Goal: Transaction & Acquisition: Purchase product/service

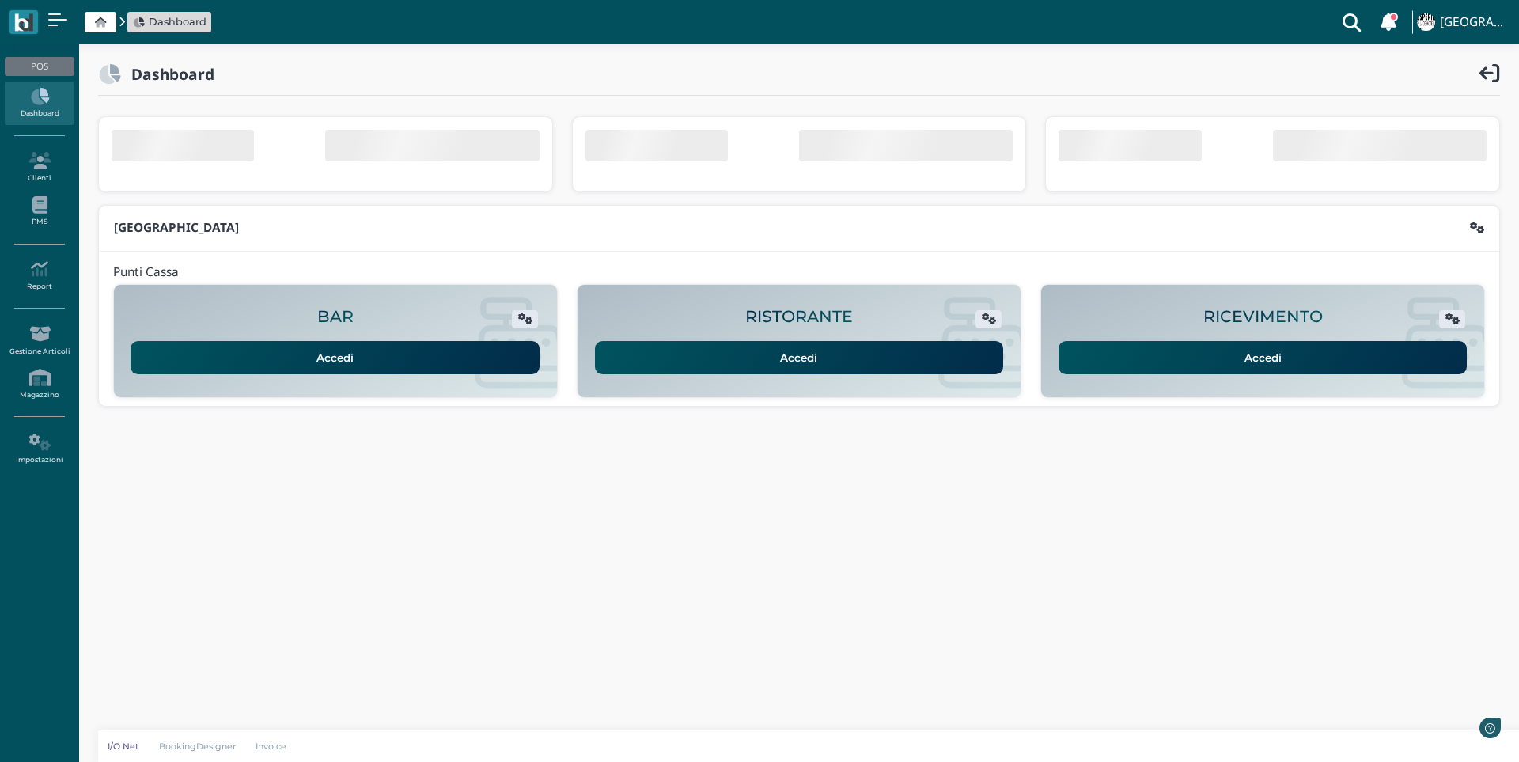
click at [1155, 365] on link "Accedi" at bounding box center [1263, 357] width 409 height 33
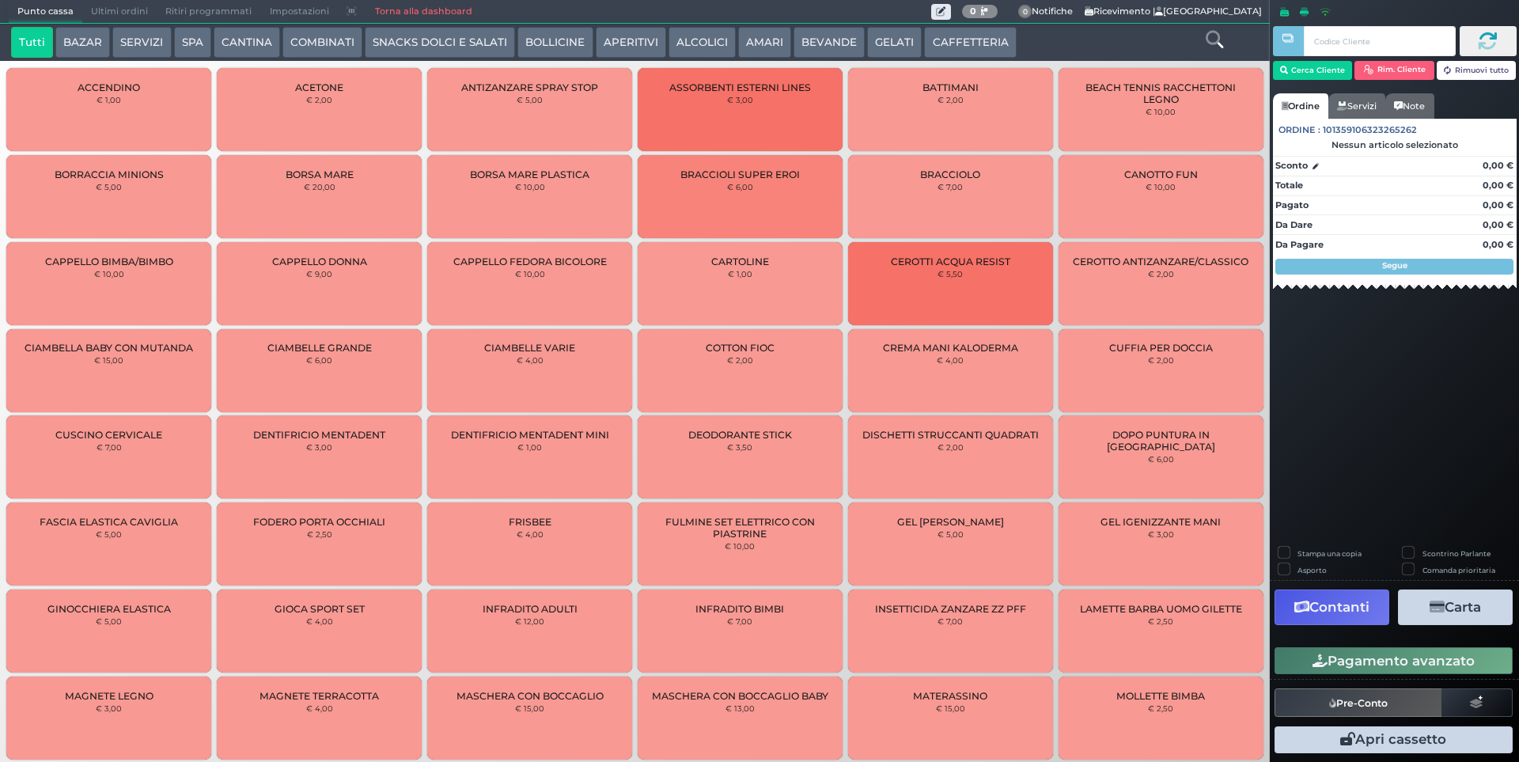
click at [880, 44] on button "GELATI" at bounding box center [894, 43] width 55 height 32
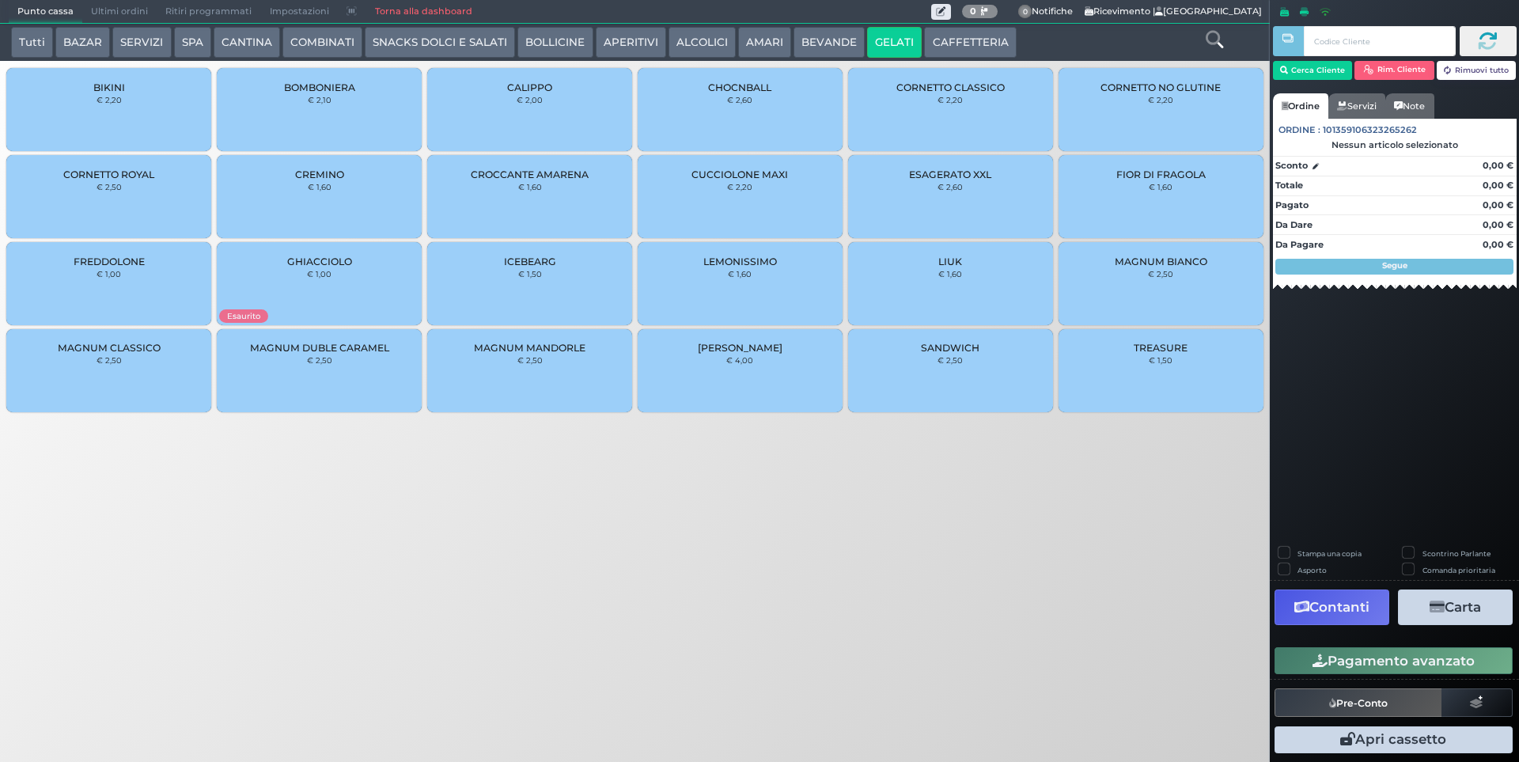
click at [763, 191] on div "CUCCIOLONE MAXI € 2,20" at bounding box center [740, 196] width 205 height 83
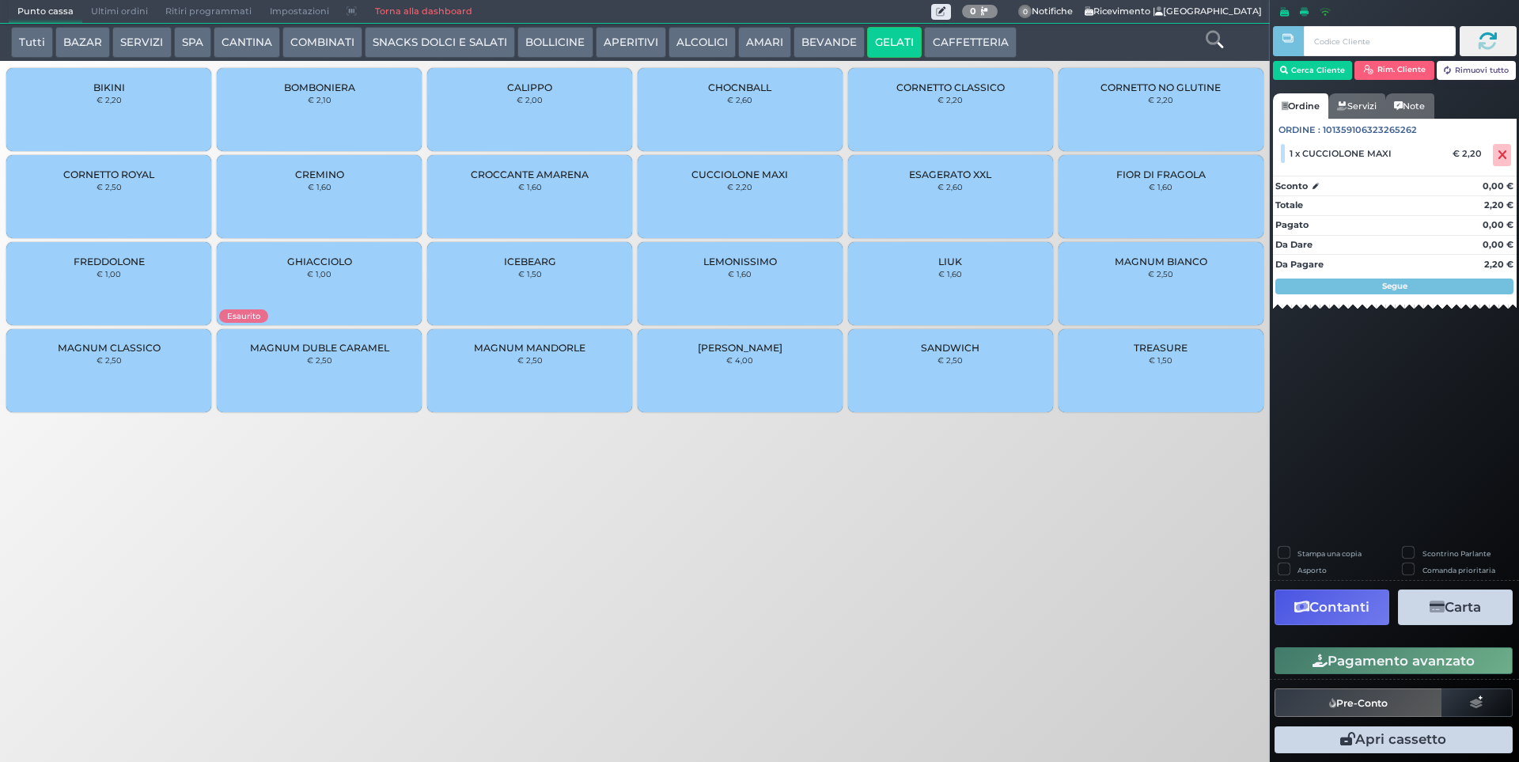
click at [1356, 658] on button "Pagamento avanzato" at bounding box center [1394, 660] width 238 height 27
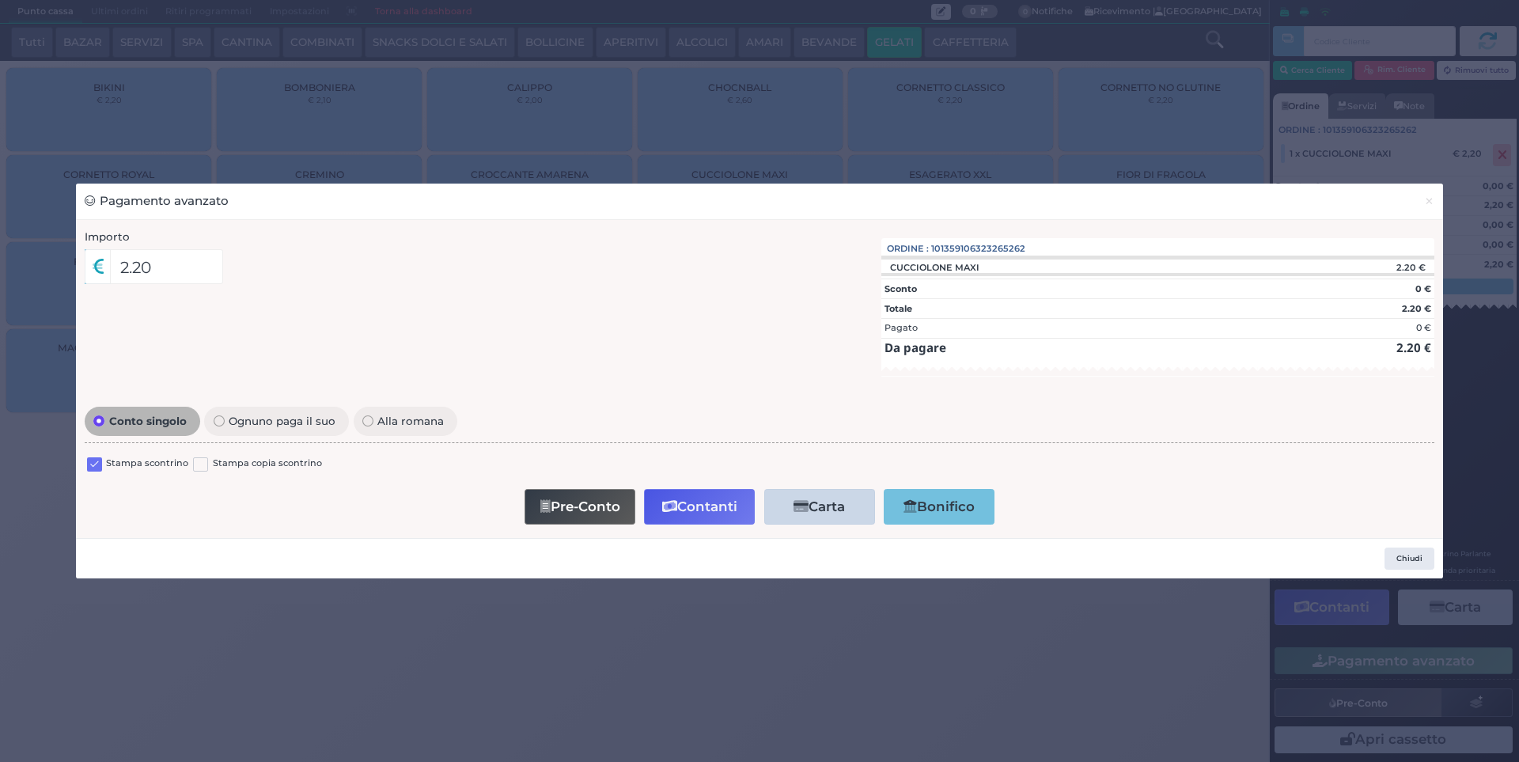
click at [101, 464] on label at bounding box center [94, 464] width 15 height 15
click at [0, 0] on input "checkbox" at bounding box center [0, 0] width 0 height 0
click at [706, 512] on button "Contanti" at bounding box center [699, 507] width 111 height 36
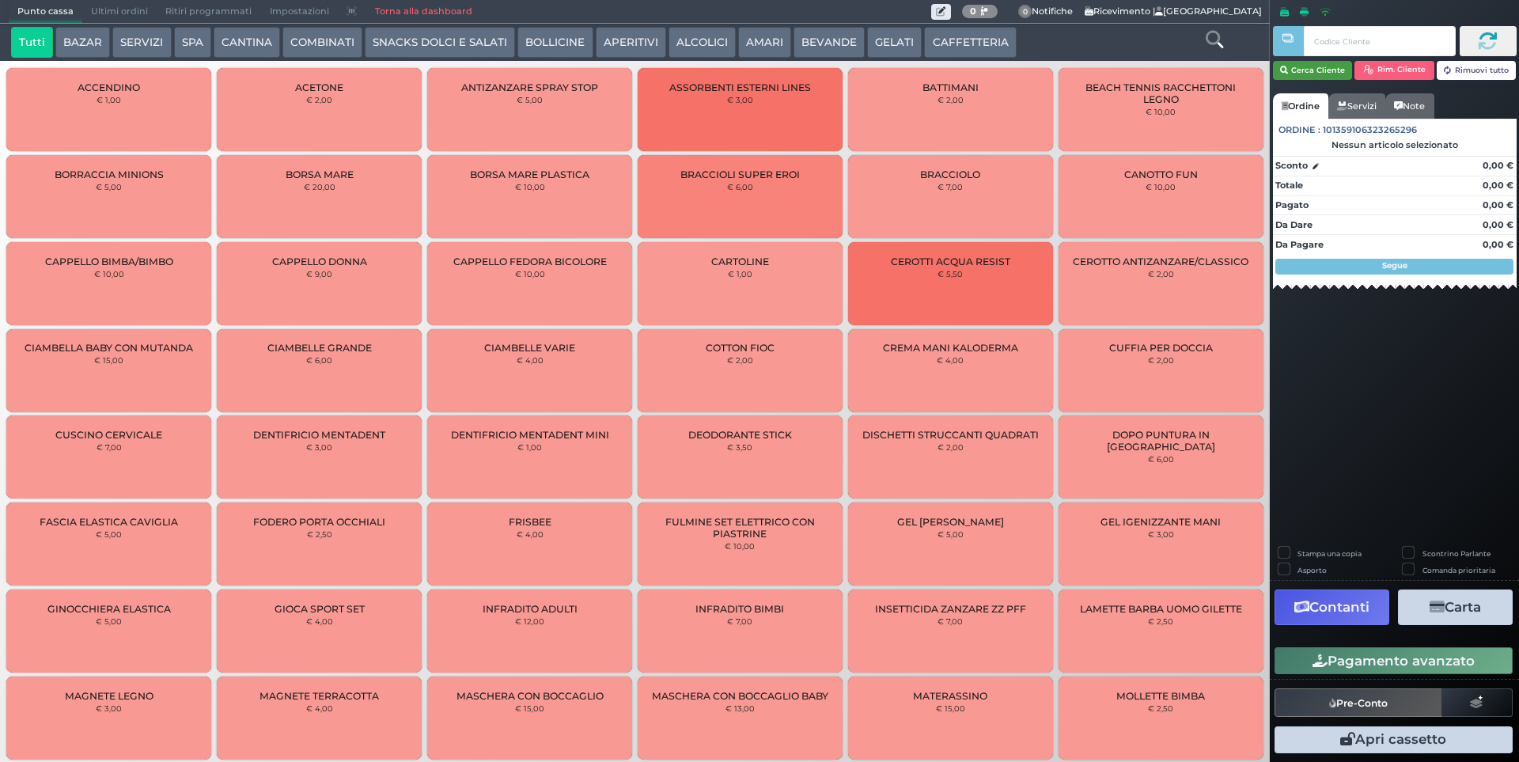
click at [1313, 76] on button "Cerca Cliente" at bounding box center [1313, 70] width 80 height 19
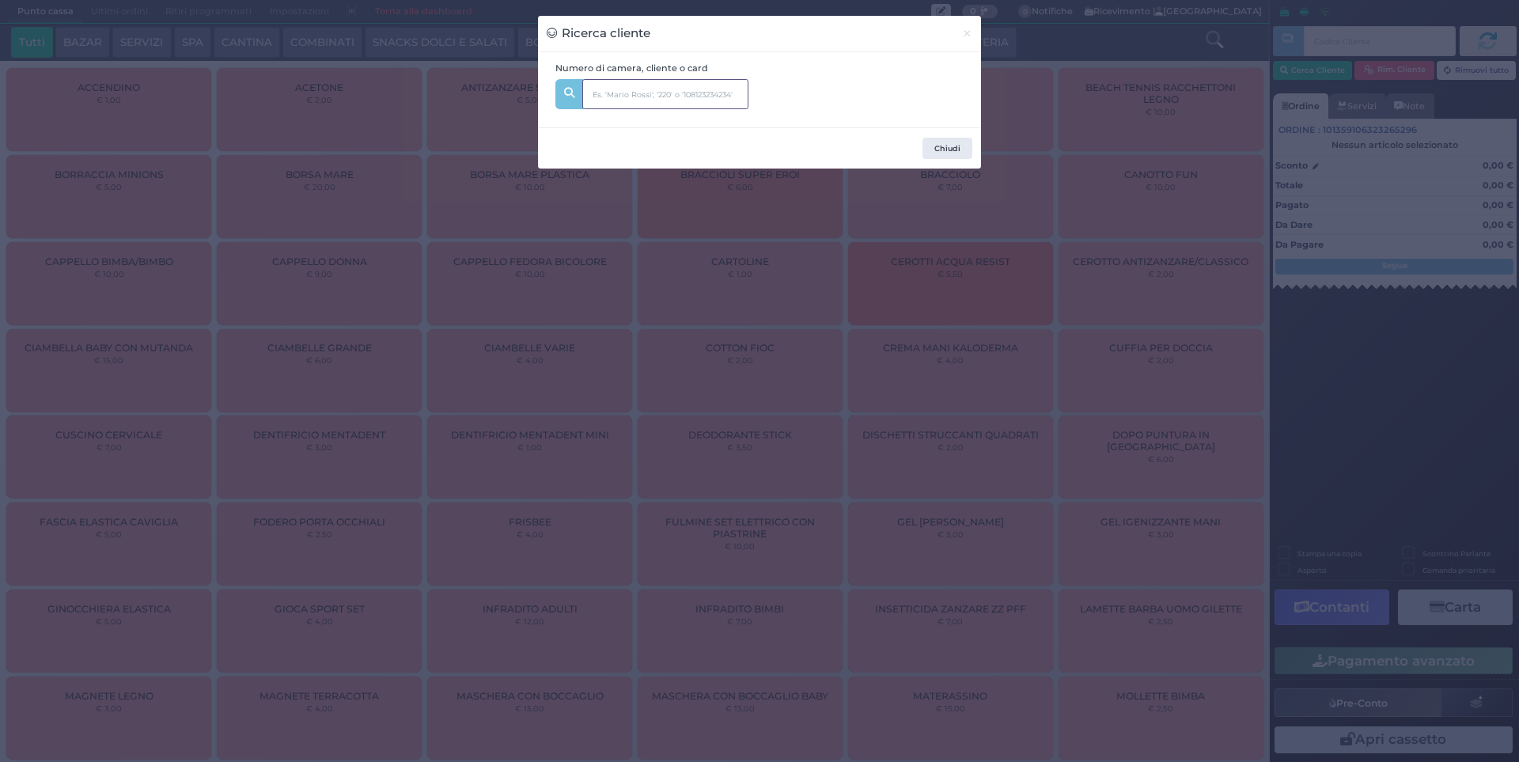
click at [720, 97] on input "text" at bounding box center [665, 94] width 166 height 30
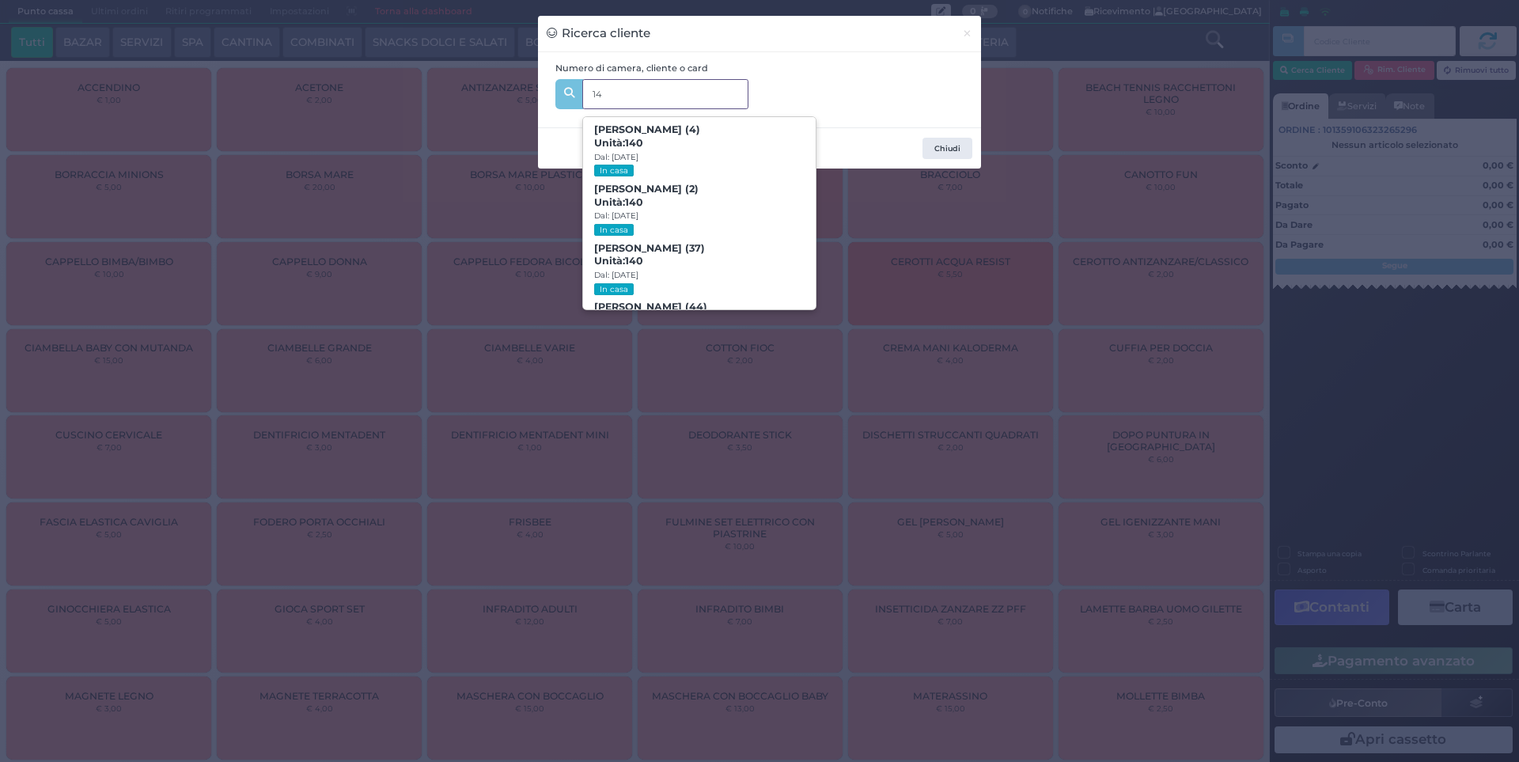
type input "142"
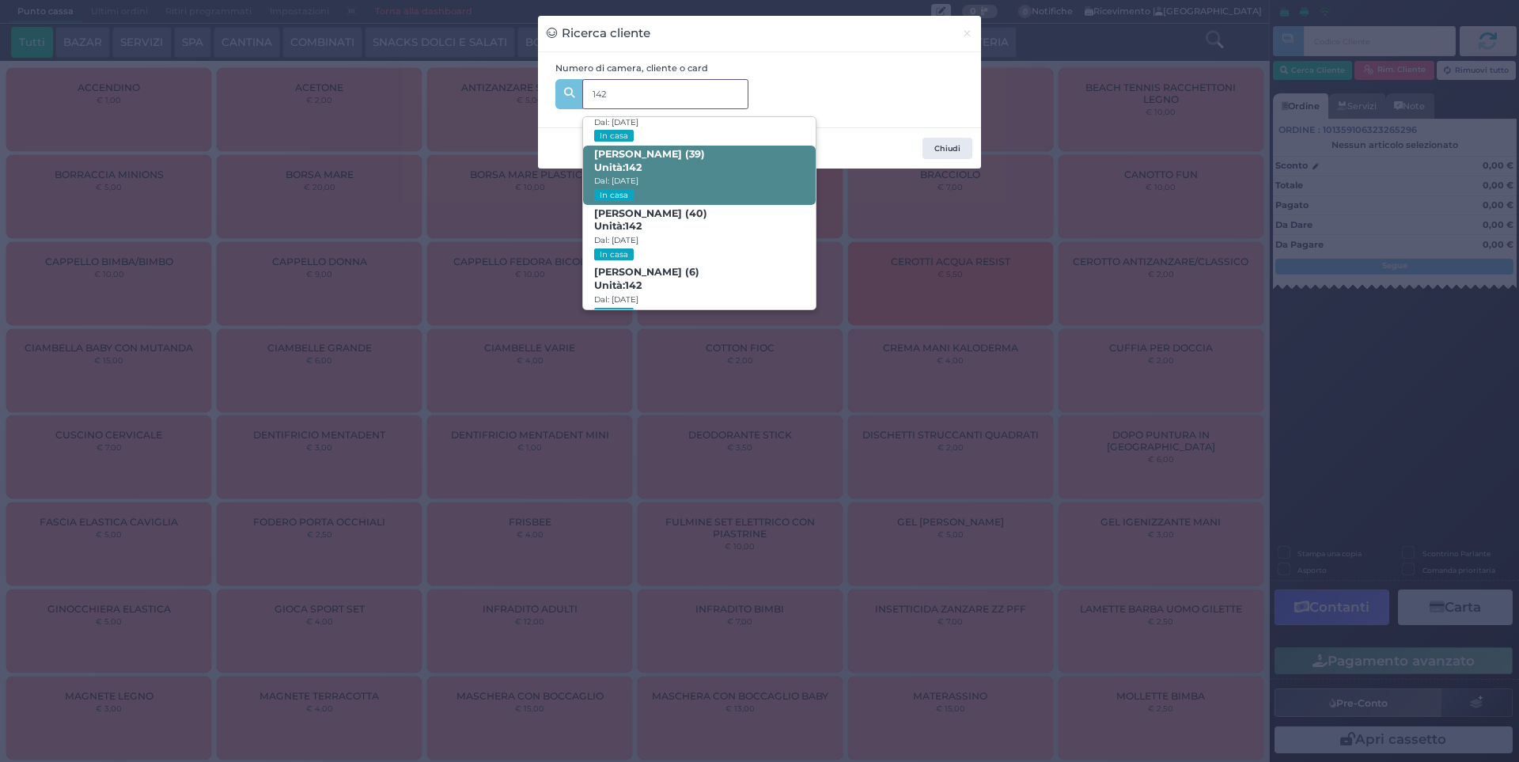
scroll to position [75, 0]
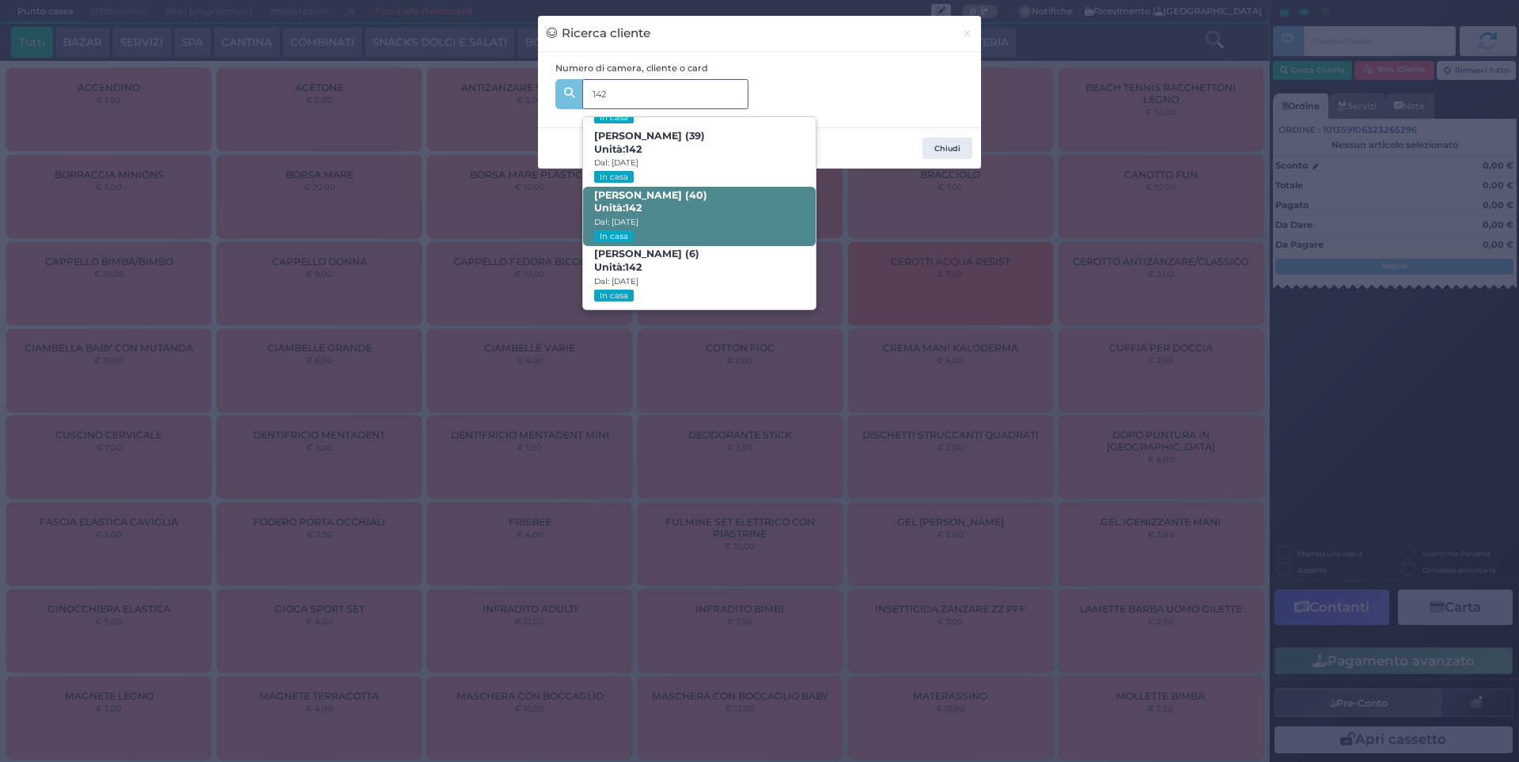
click at [706, 200] on span "[PERSON_NAME] (40) Unità: 142 Dal: [DATE] In casa" at bounding box center [699, 216] width 232 height 59
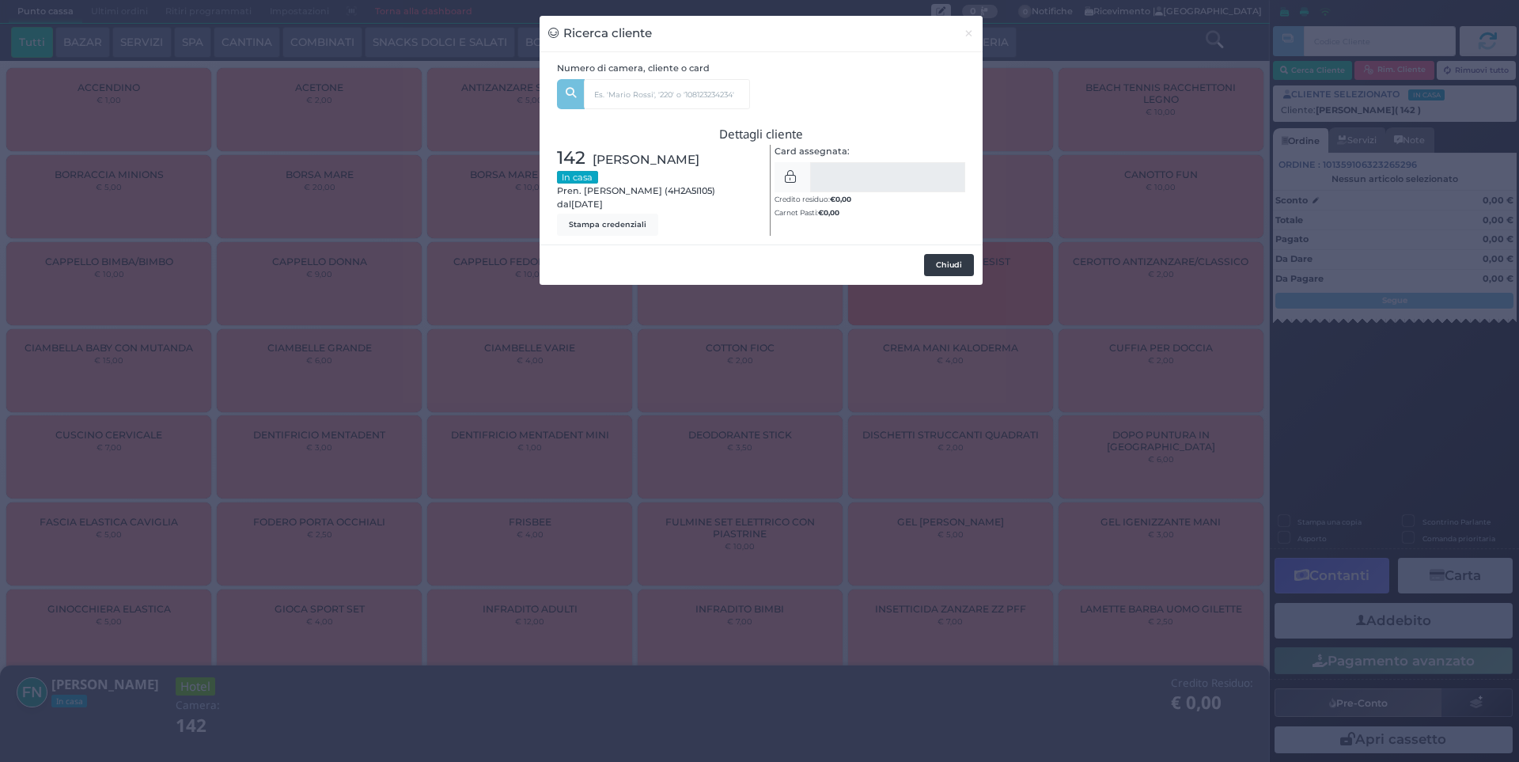
click at [951, 263] on button "Chiudi" at bounding box center [949, 265] width 50 height 22
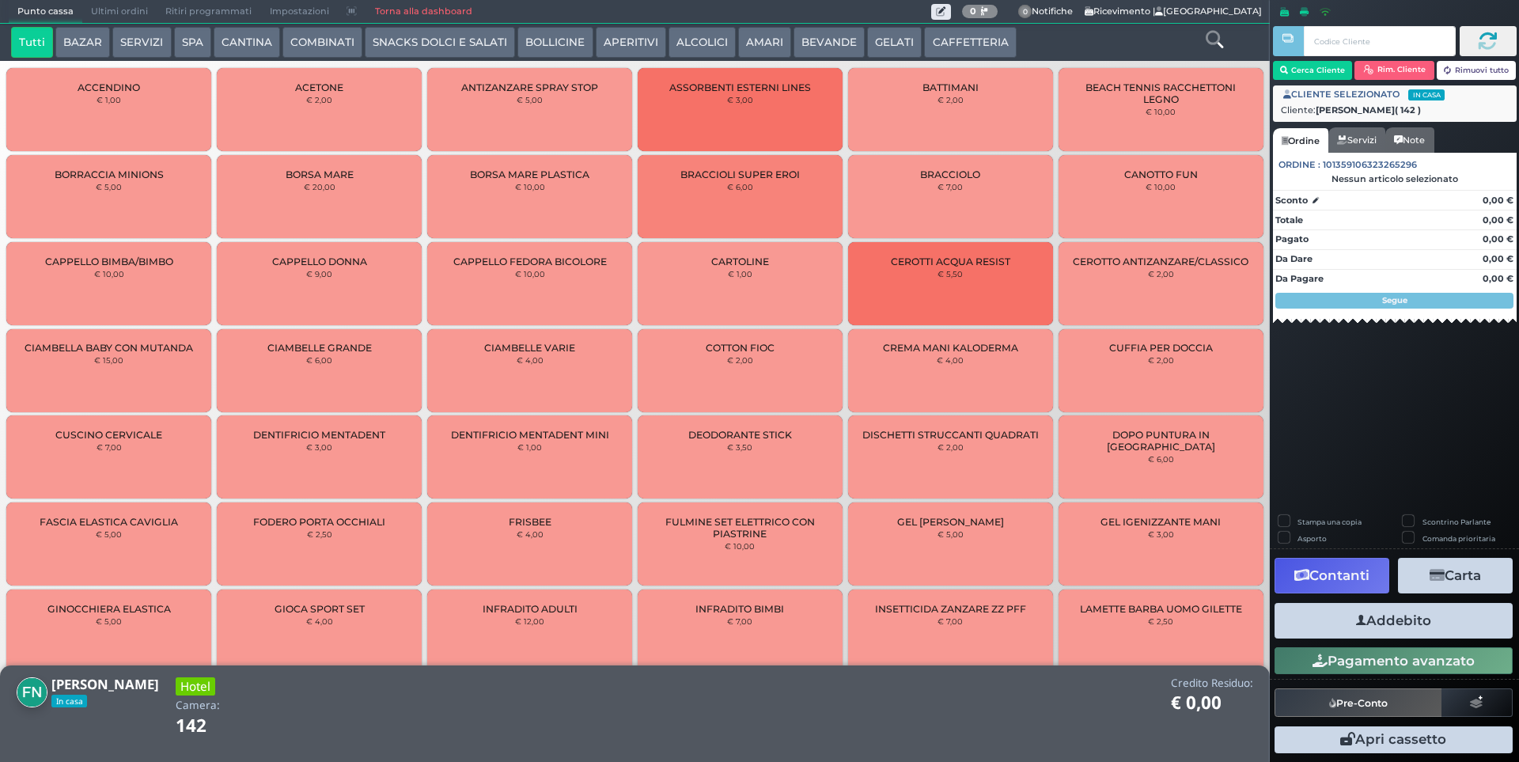
click at [838, 45] on button "BEVANDE" at bounding box center [829, 43] width 71 height 32
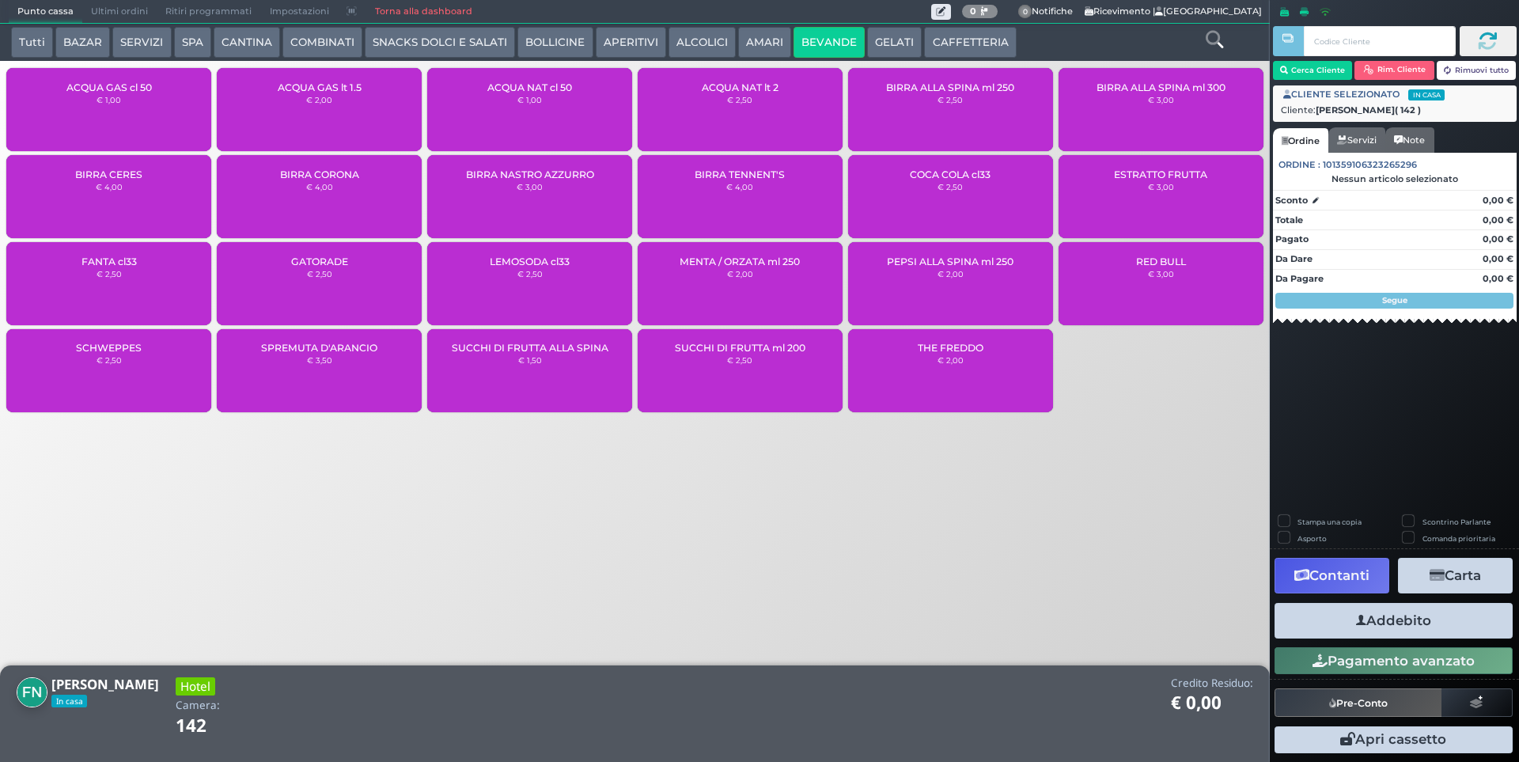
click at [711, 40] on button "ALCOLICI" at bounding box center [702, 43] width 67 height 32
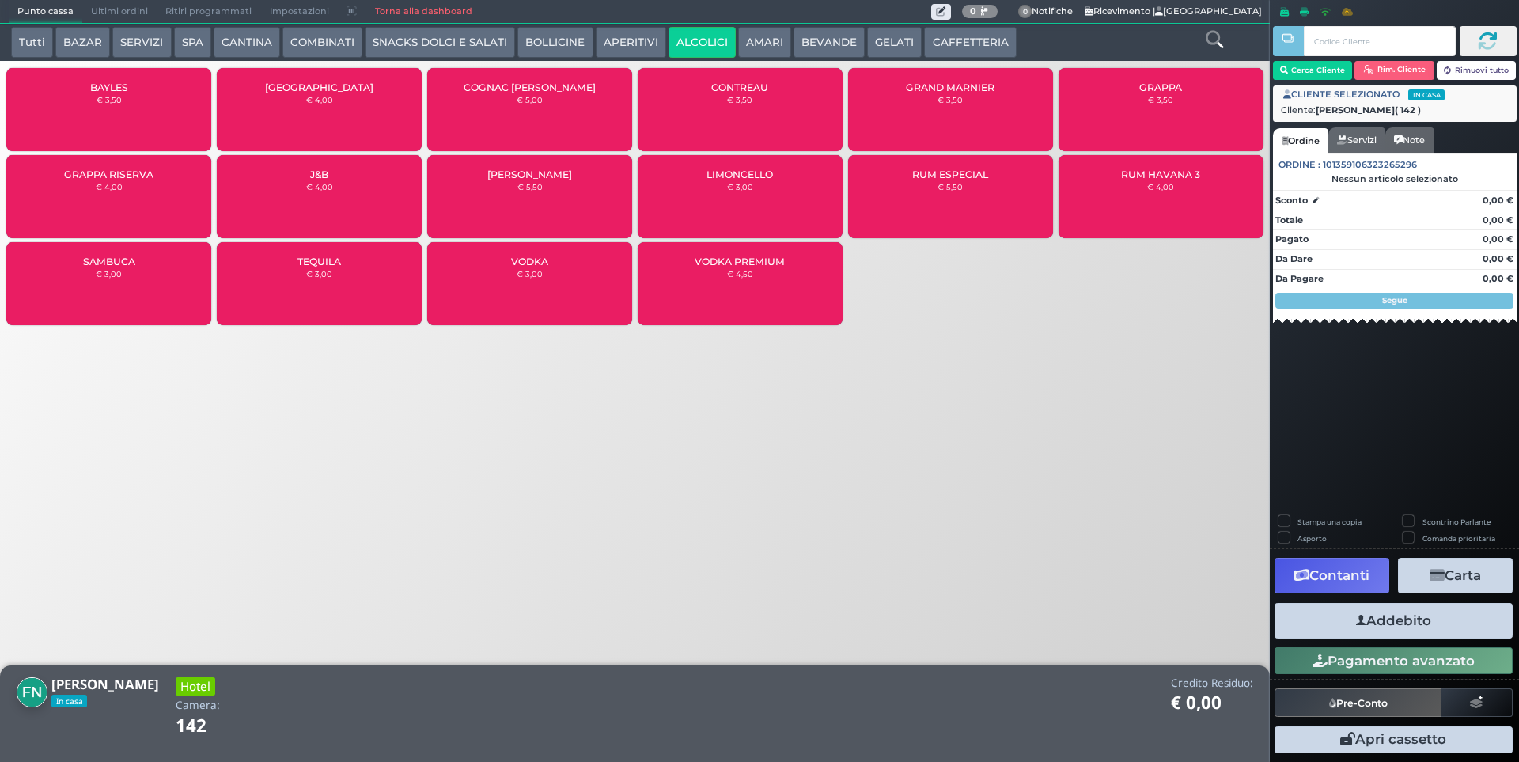
click at [1216, 40] on icon at bounding box center [1214, 39] width 17 height 17
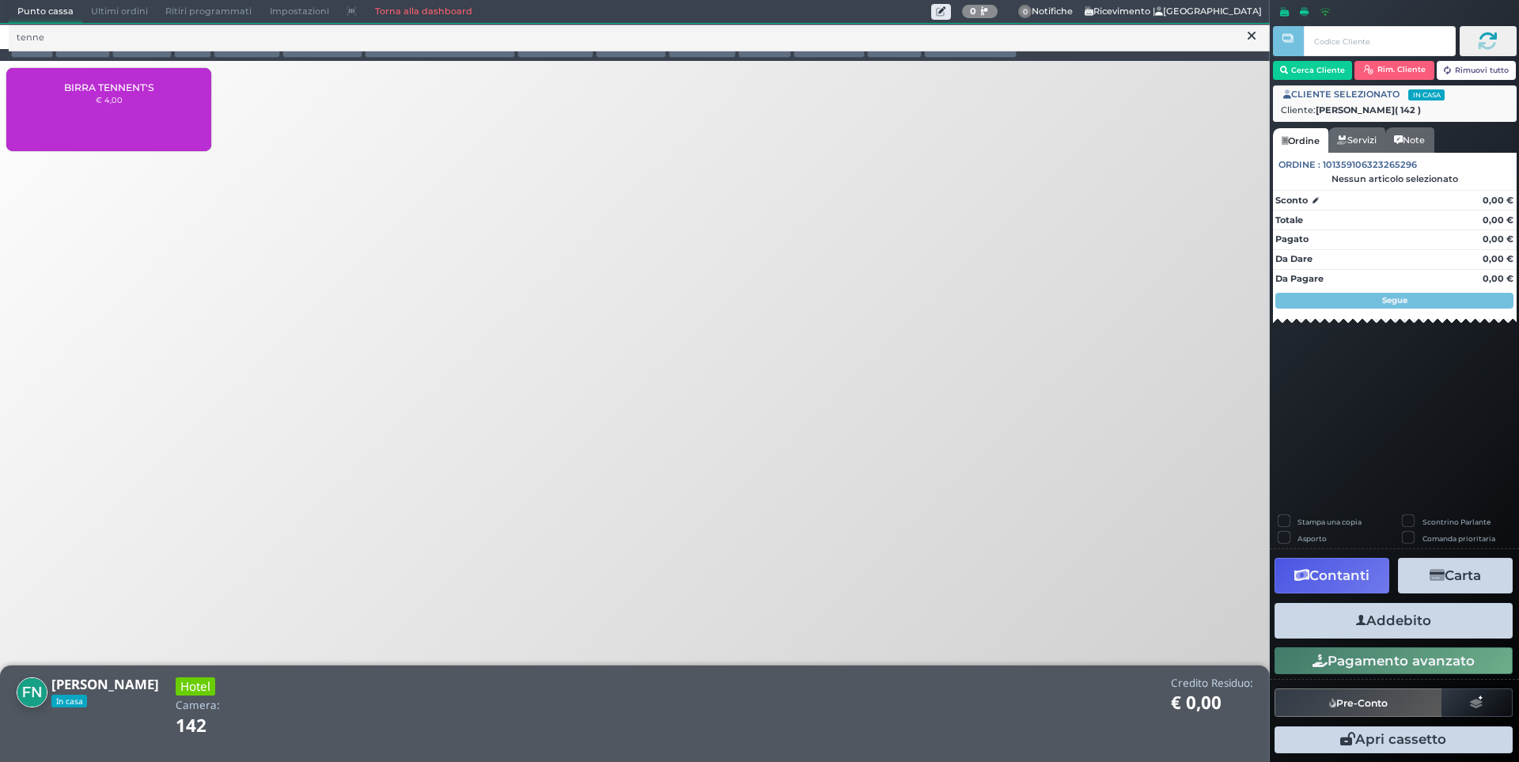
drag, startPoint x: 147, startPoint y: 116, endPoint x: 138, endPoint y: 135, distance: 20.9
click at [148, 113] on div "BIRRA TENNENT'S € 4,00" at bounding box center [108, 109] width 205 height 83
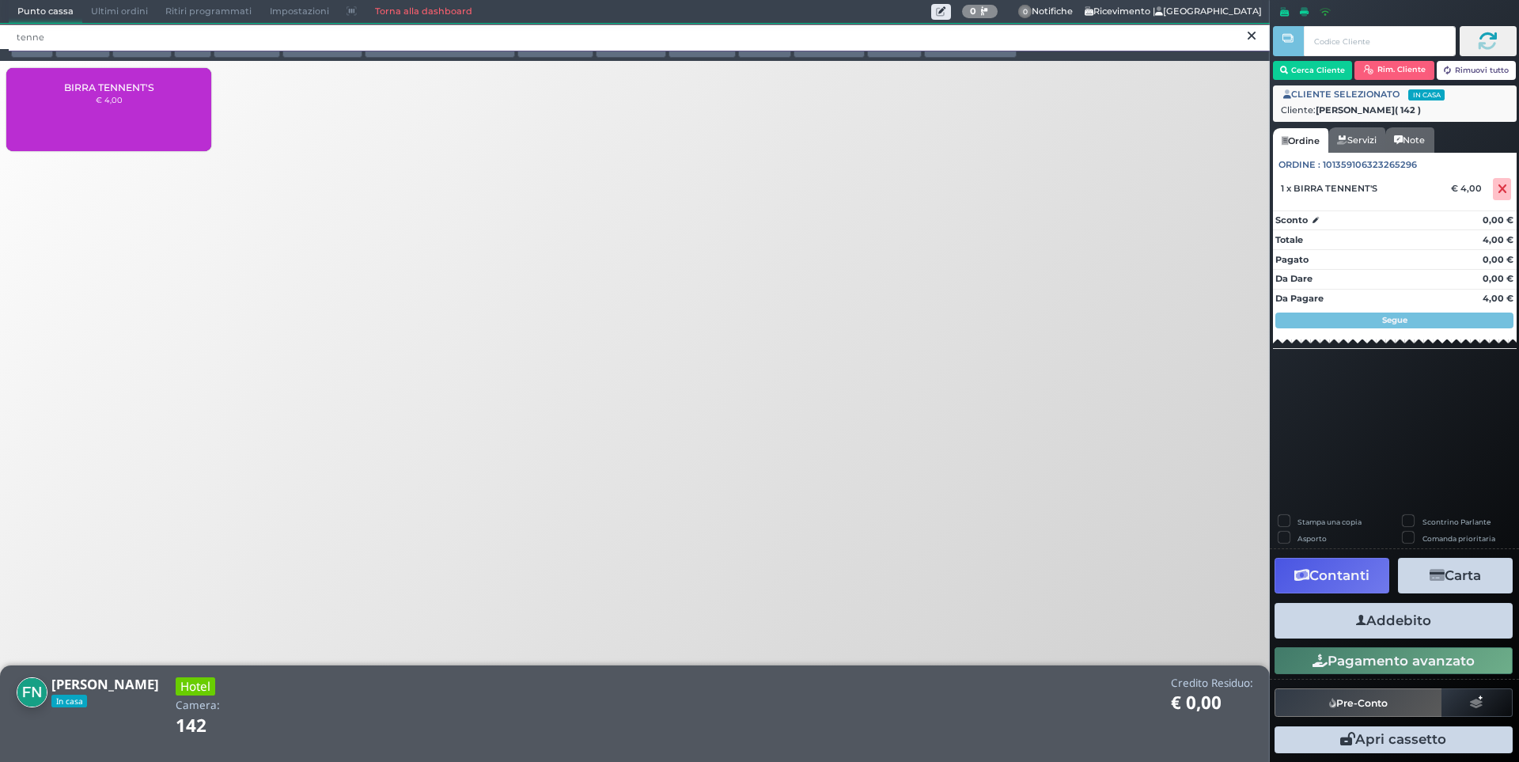
drag, startPoint x: 78, startPoint y: 36, endPoint x: 12, endPoint y: 34, distance: 65.7
click at [12, 34] on input "tenne" at bounding box center [639, 38] width 1261 height 28
type input "corona"
click at [102, 103] on small "€ 4,00" at bounding box center [109, 99] width 27 height 9
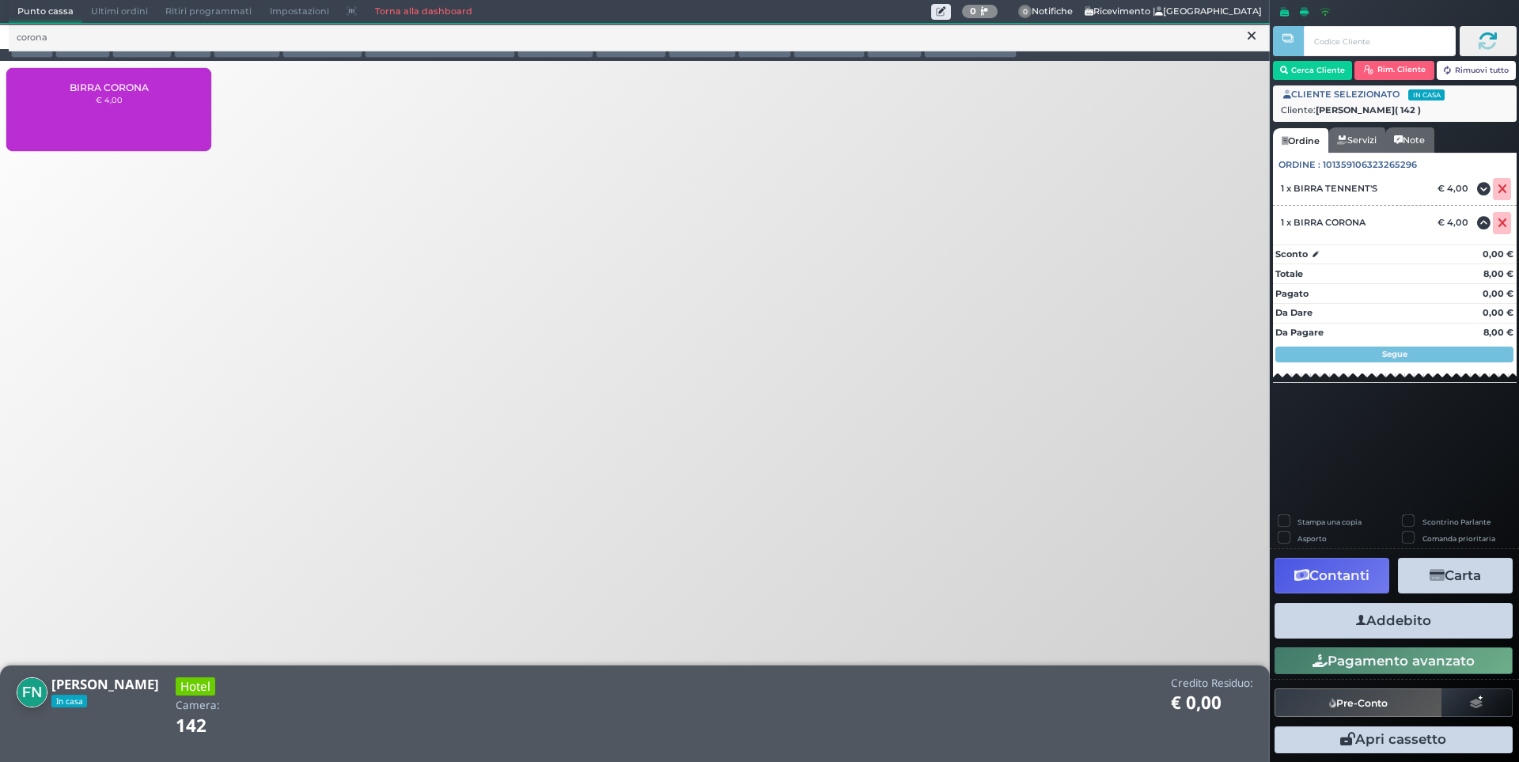
click at [1249, 40] on icon at bounding box center [1252, 36] width 8 height 16
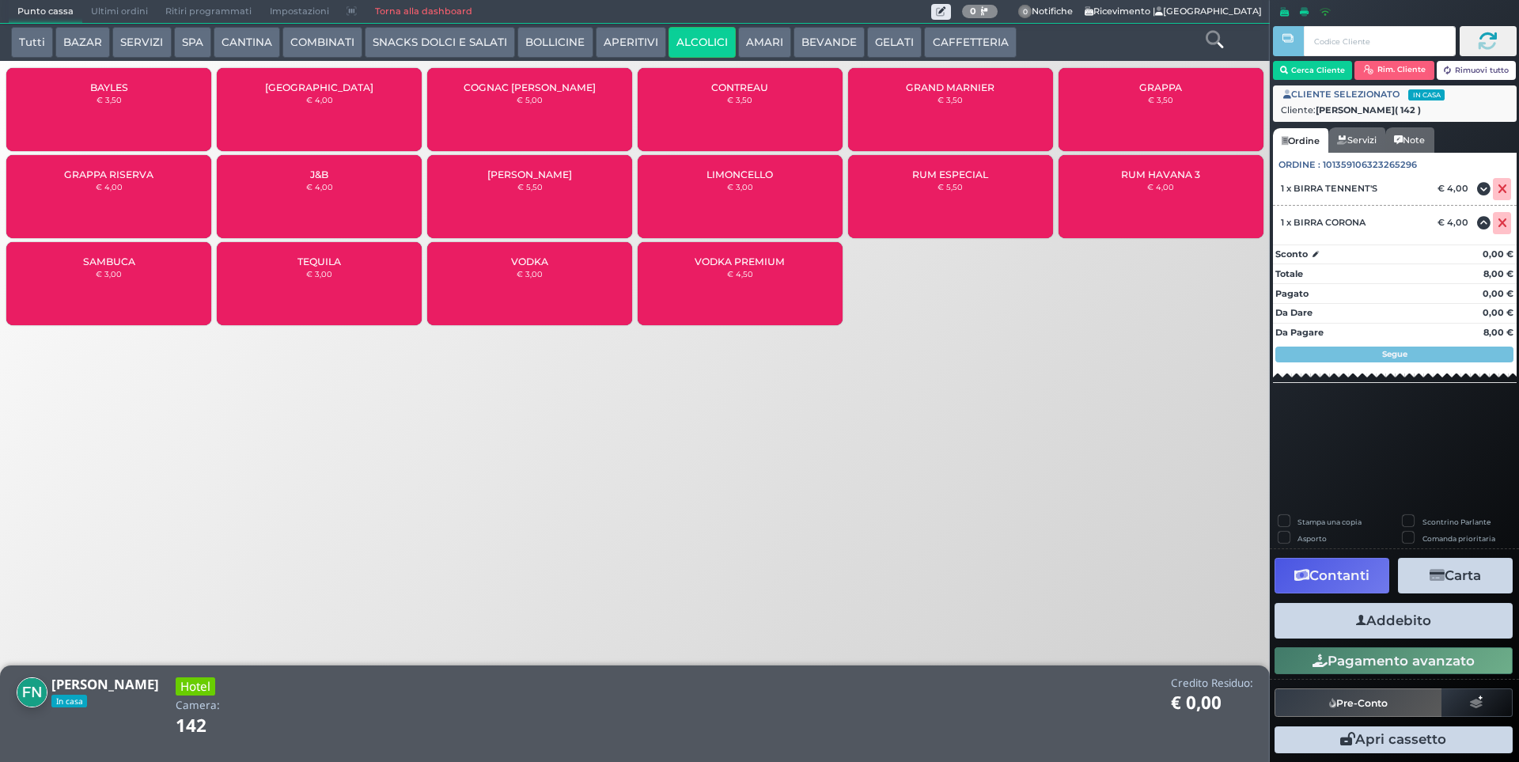
click at [1401, 629] on button "Addebito" at bounding box center [1394, 621] width 238 height 36
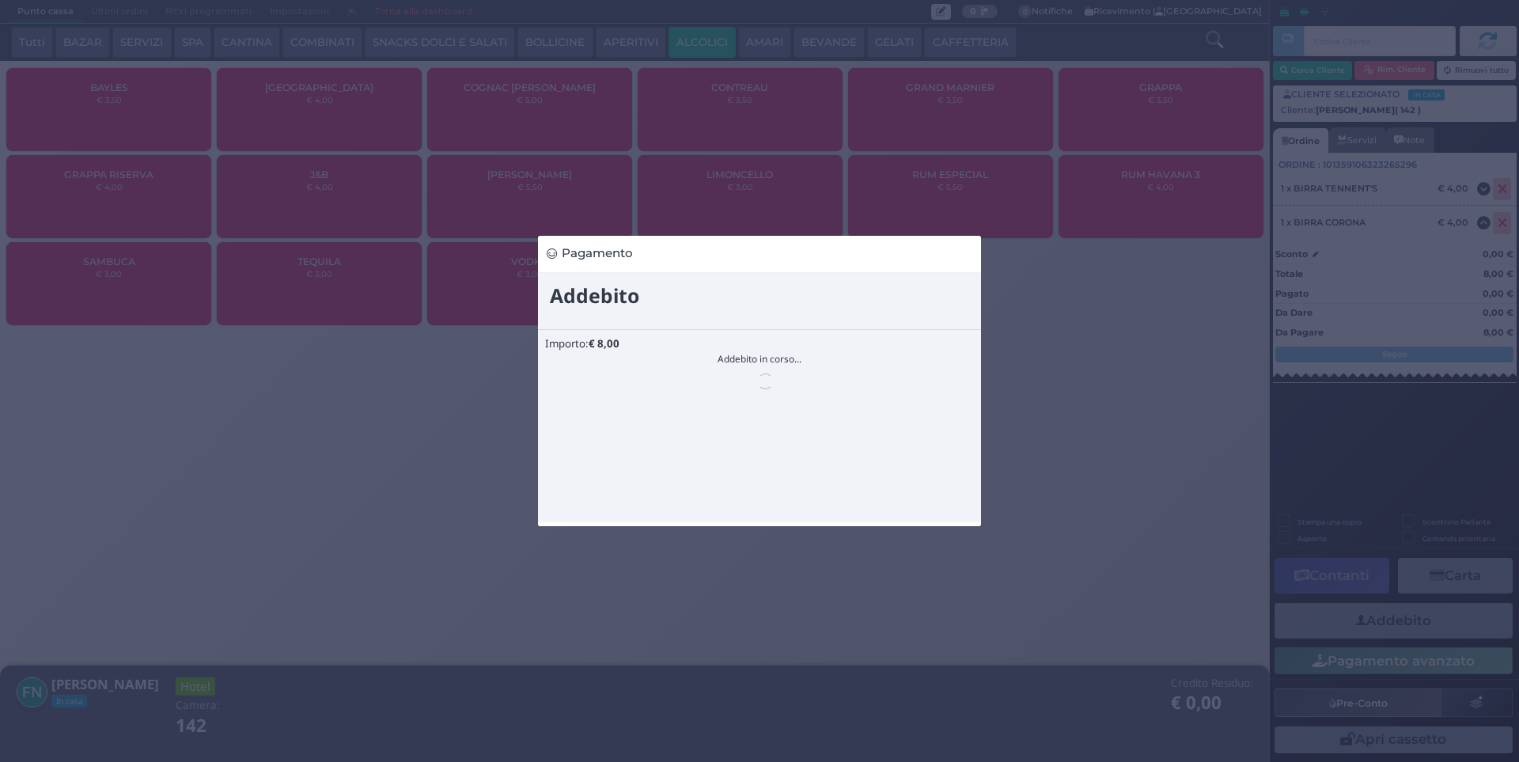
scroll to position [0, 0]
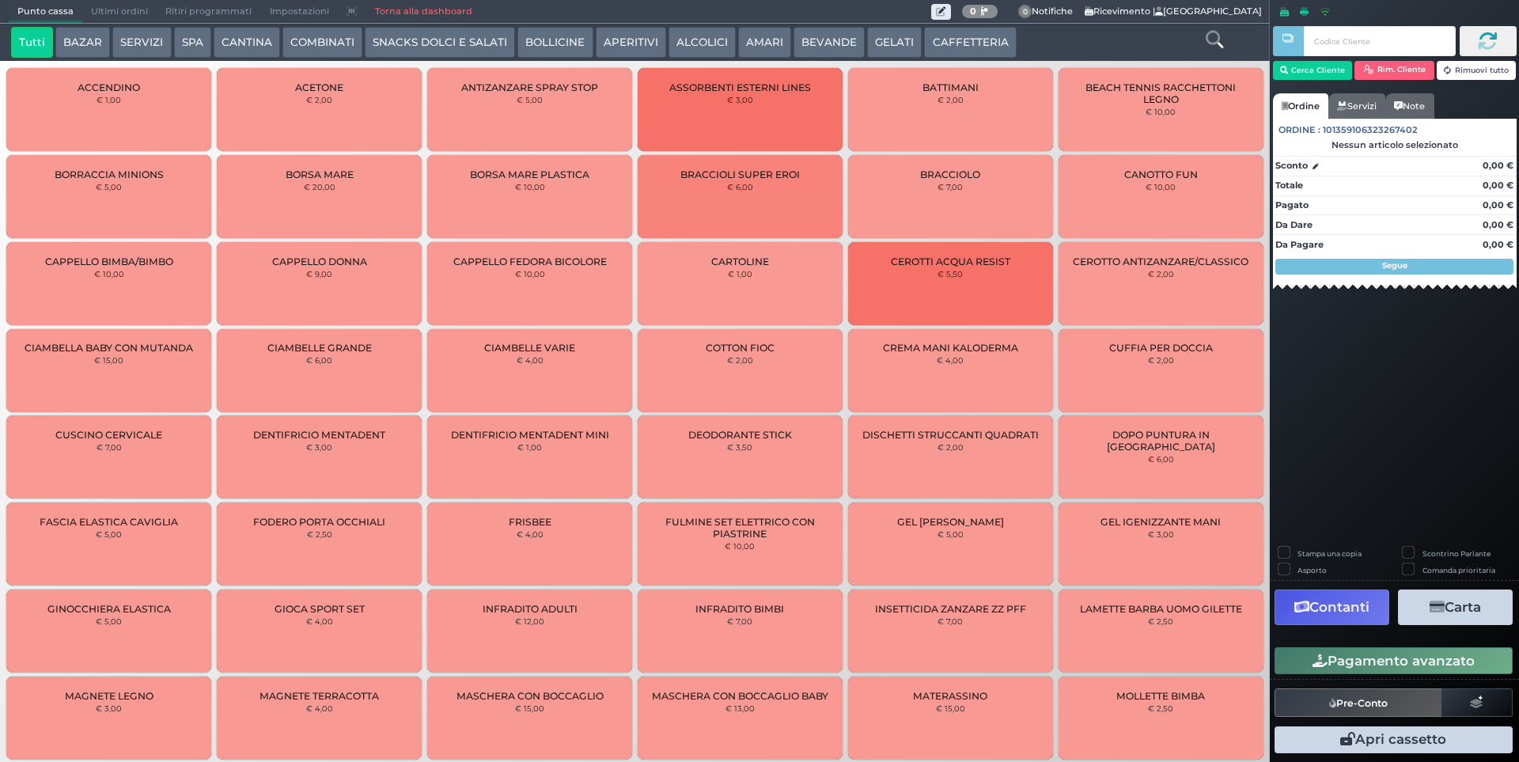
click at [1222, 46] on icon at bounding box center [1214, 39] width 17 height 17
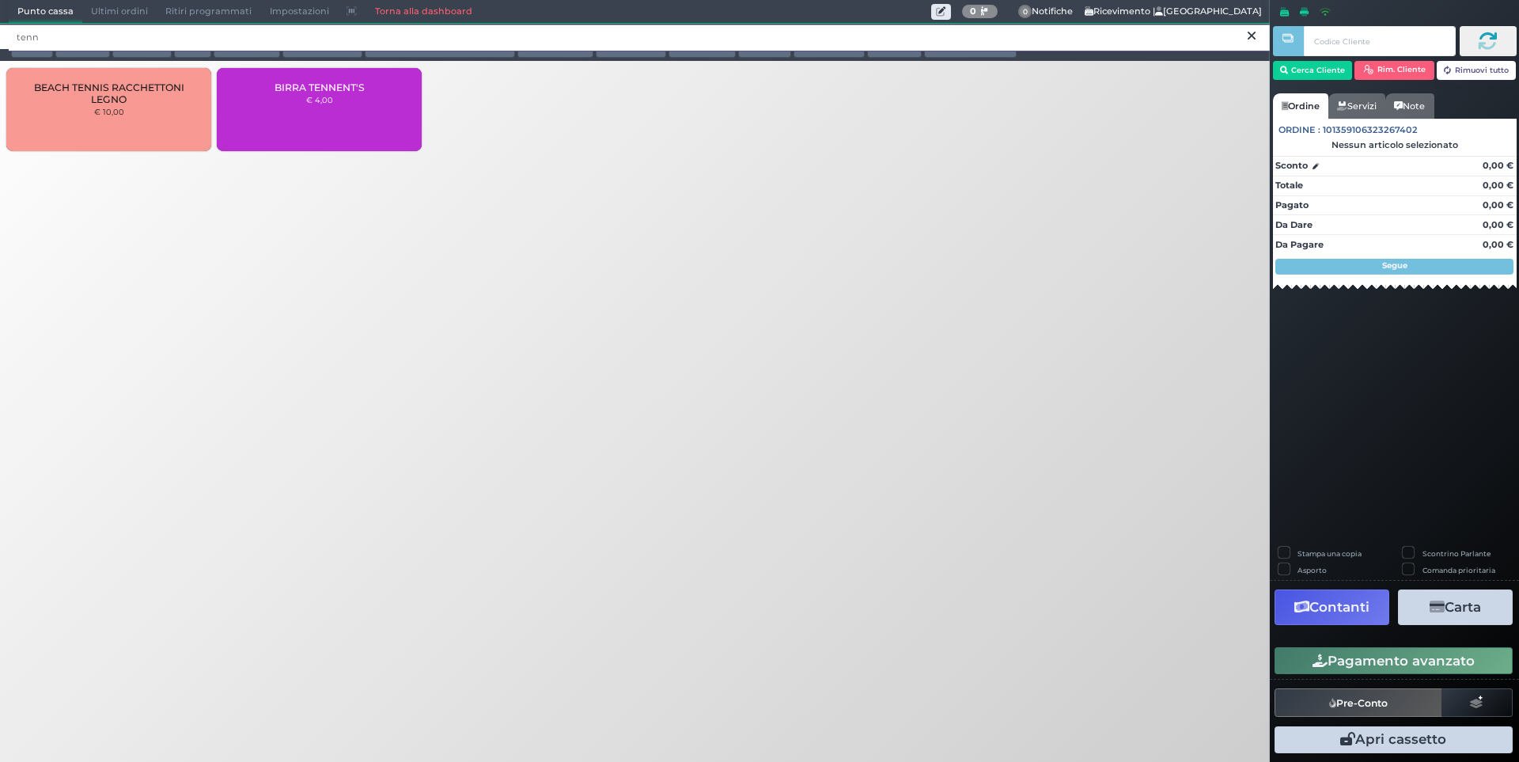
type input "tenn"
click at [332, 113] on div "BIRRA TENNENT'S € 4,00" at bounding box center [319, 109] width 205 height 83
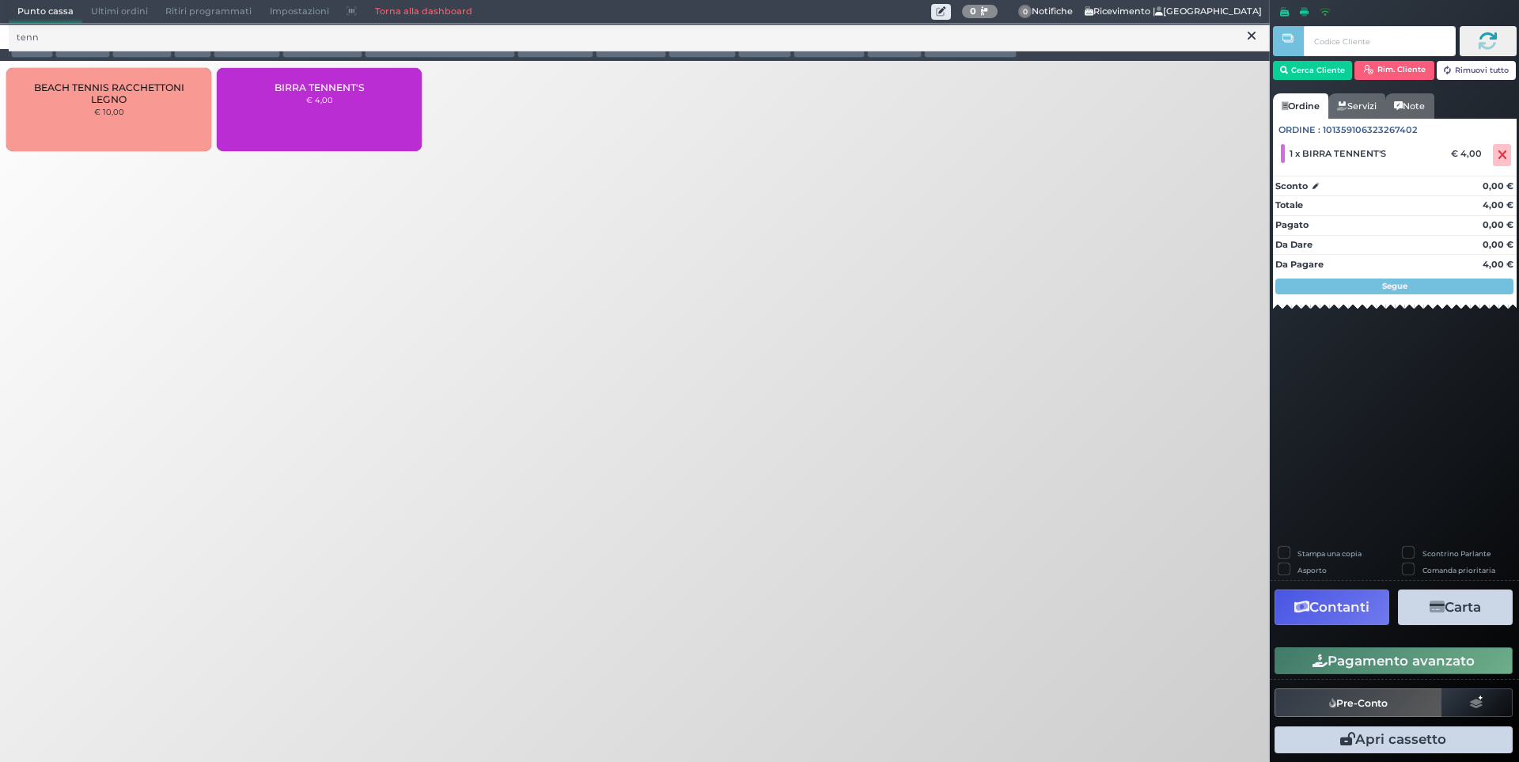
click at [1382, 661] on button "Pagamento avanzato" at bounding box center [1394, 660] width 238 height 27
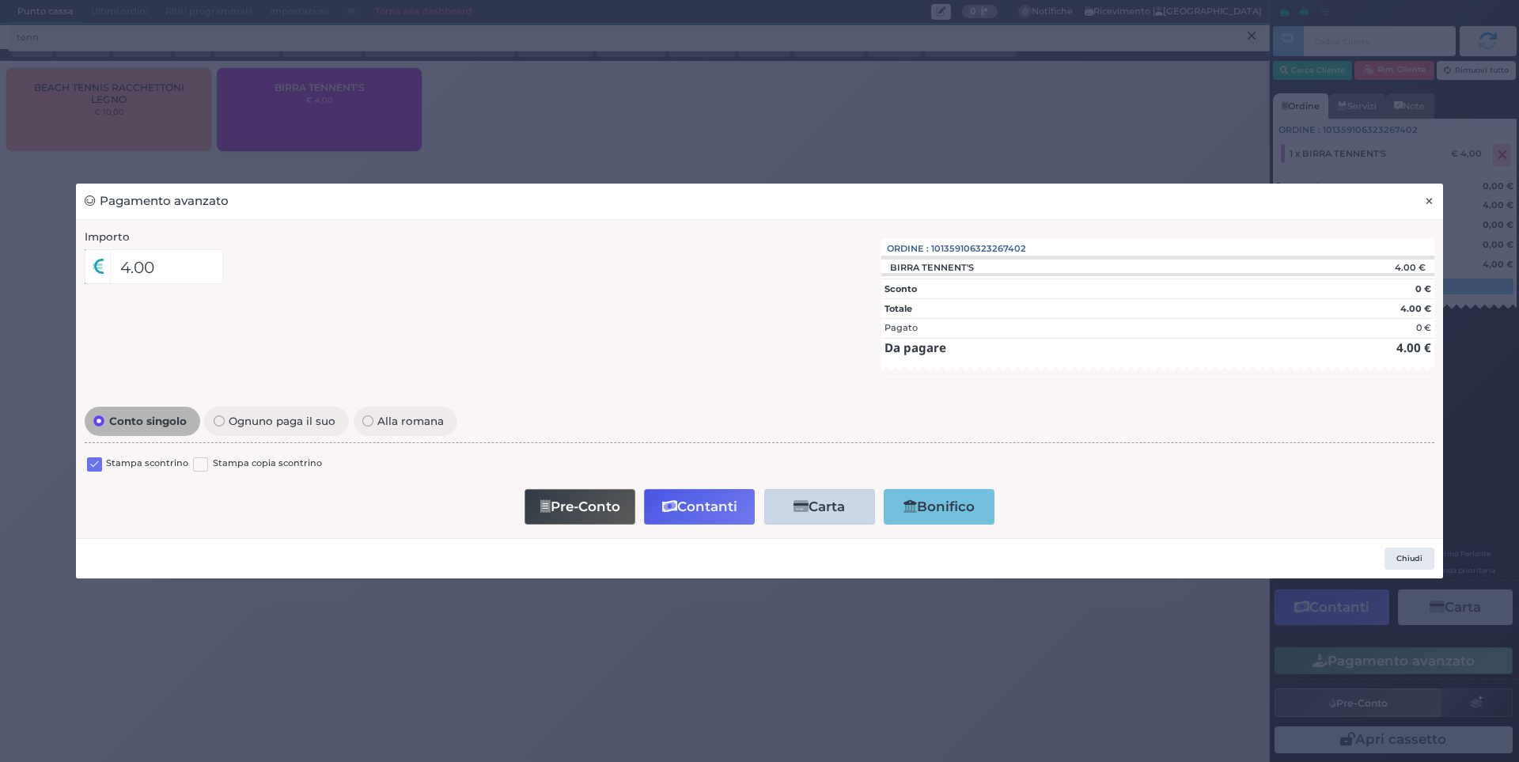
click at [1432, 199] on span "×" at bounding box center [1429, 200] width 10 height 17
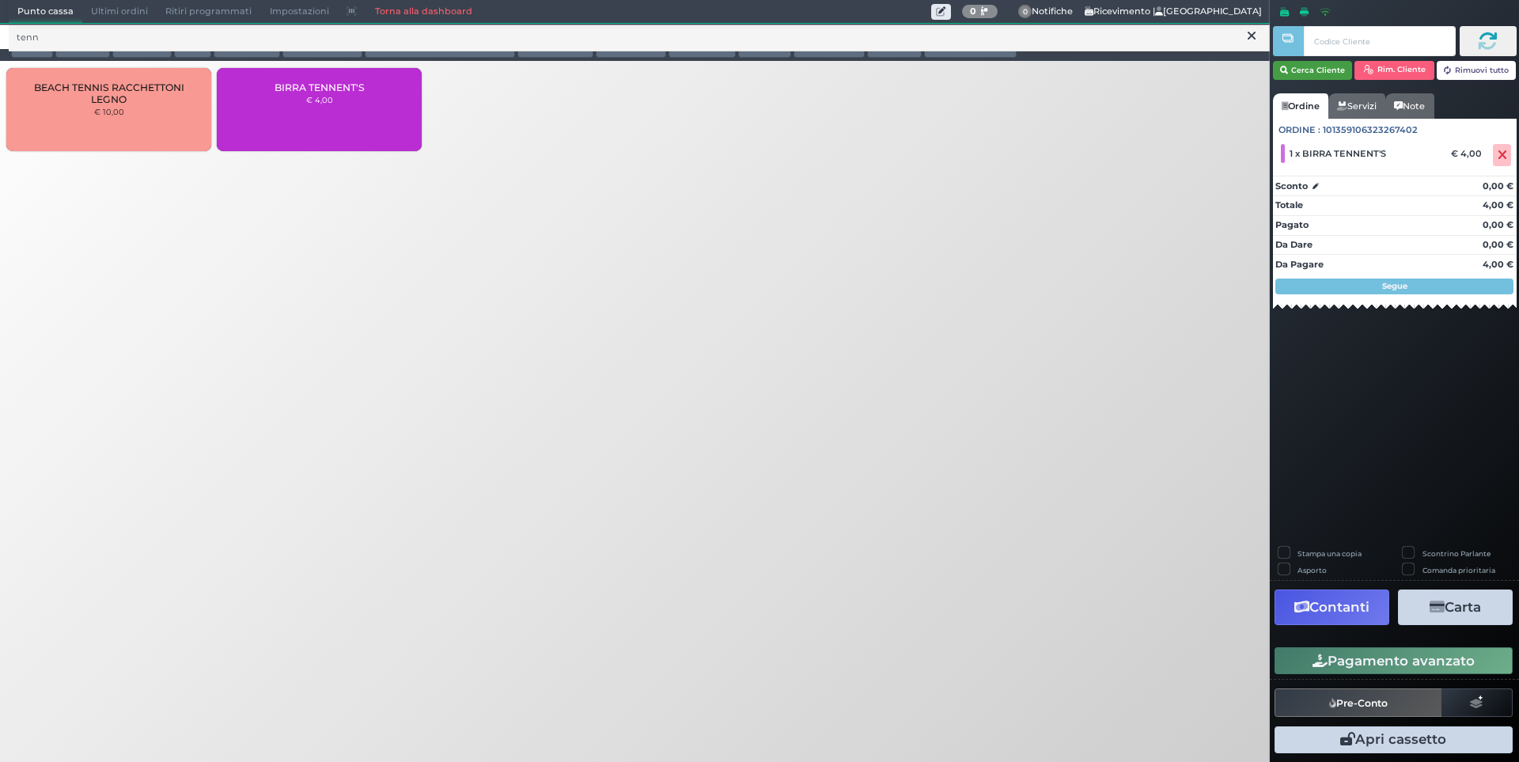
click at [1336, 61] on button "Cerca Cliente" at bounding box center [1313, 70] width 80 height 19
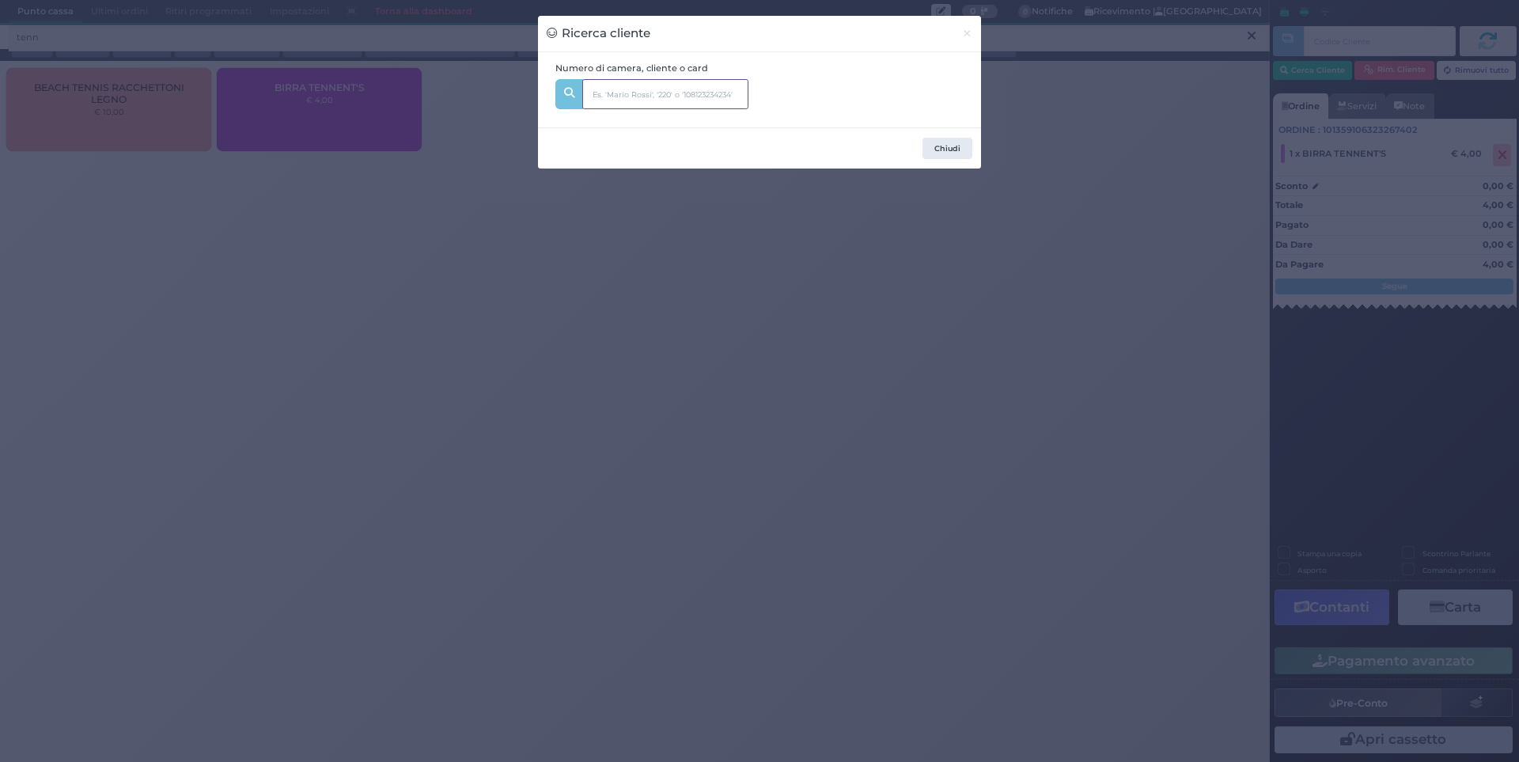
click at [691, 90] on input "text" at bounding box center [665, 94] width 166 height 30
type input "142"
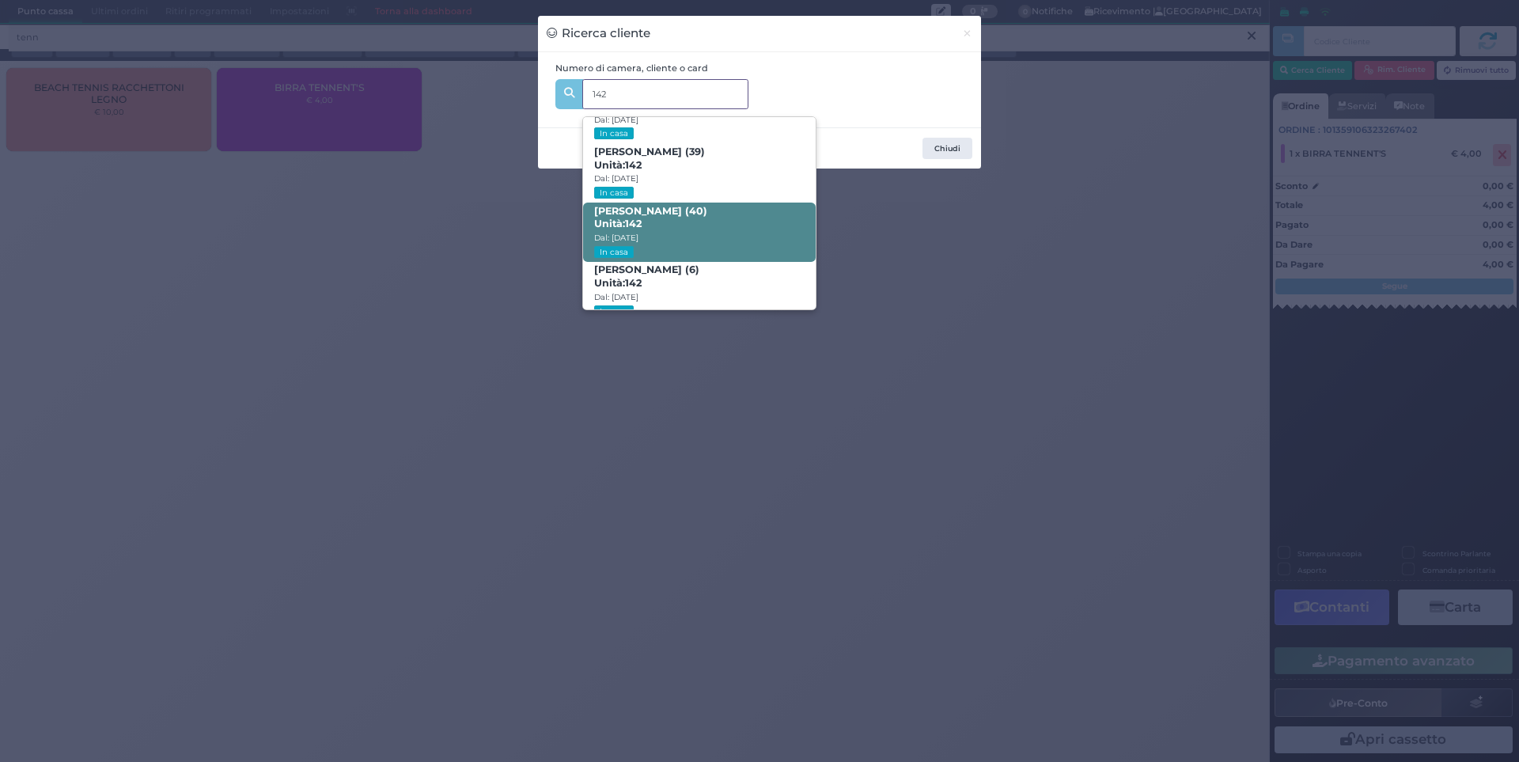
scroll to position [75, 0]
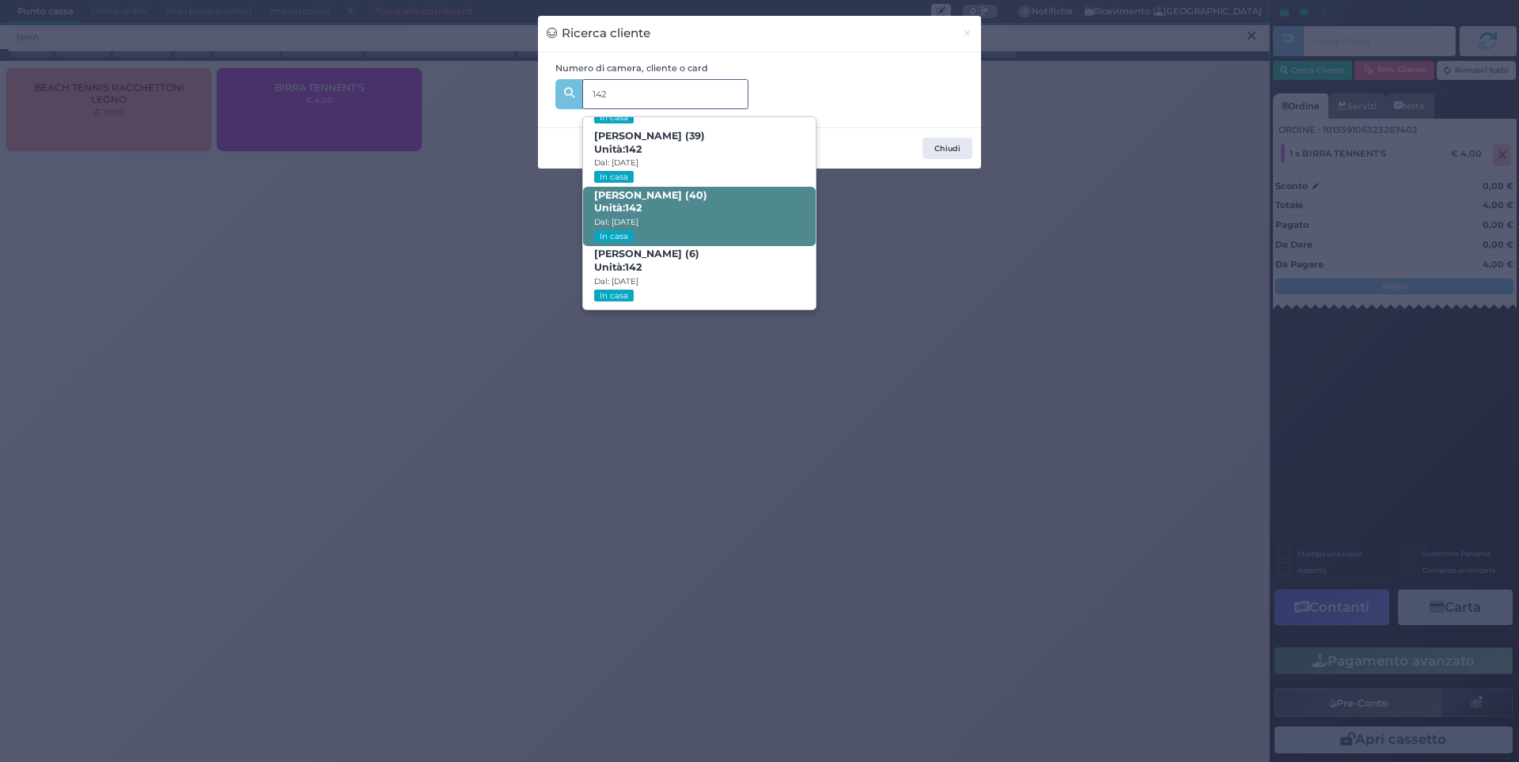
click at [709, 196] on span "[PERSON_NAME] (40) Unità: 142 Dal: [DATE] In casa" at bounding box center [699, 216] width 232 height 59
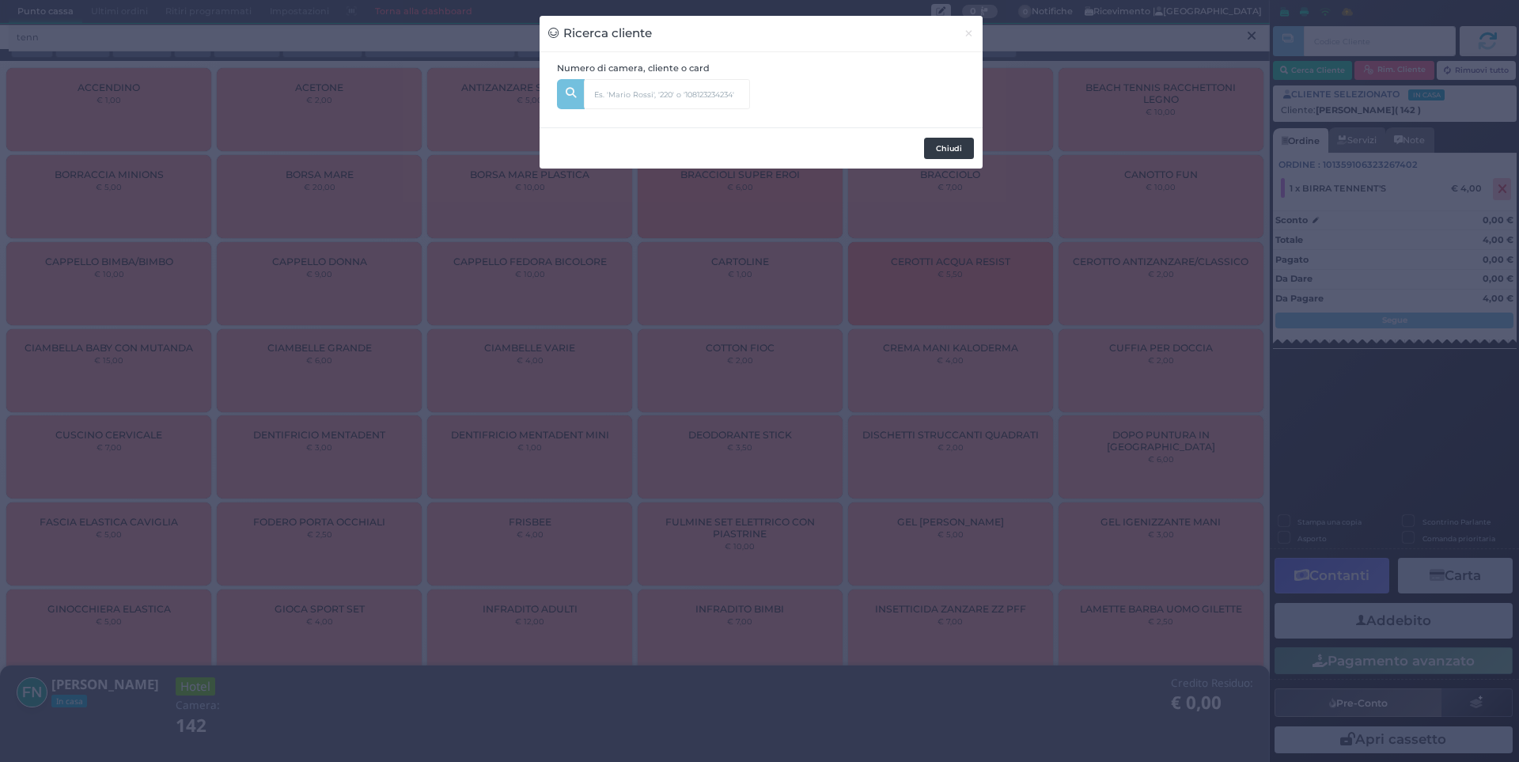
click at [952, 154] on button "Chiudi" at bounding box center [949, 149] width 50 height 22
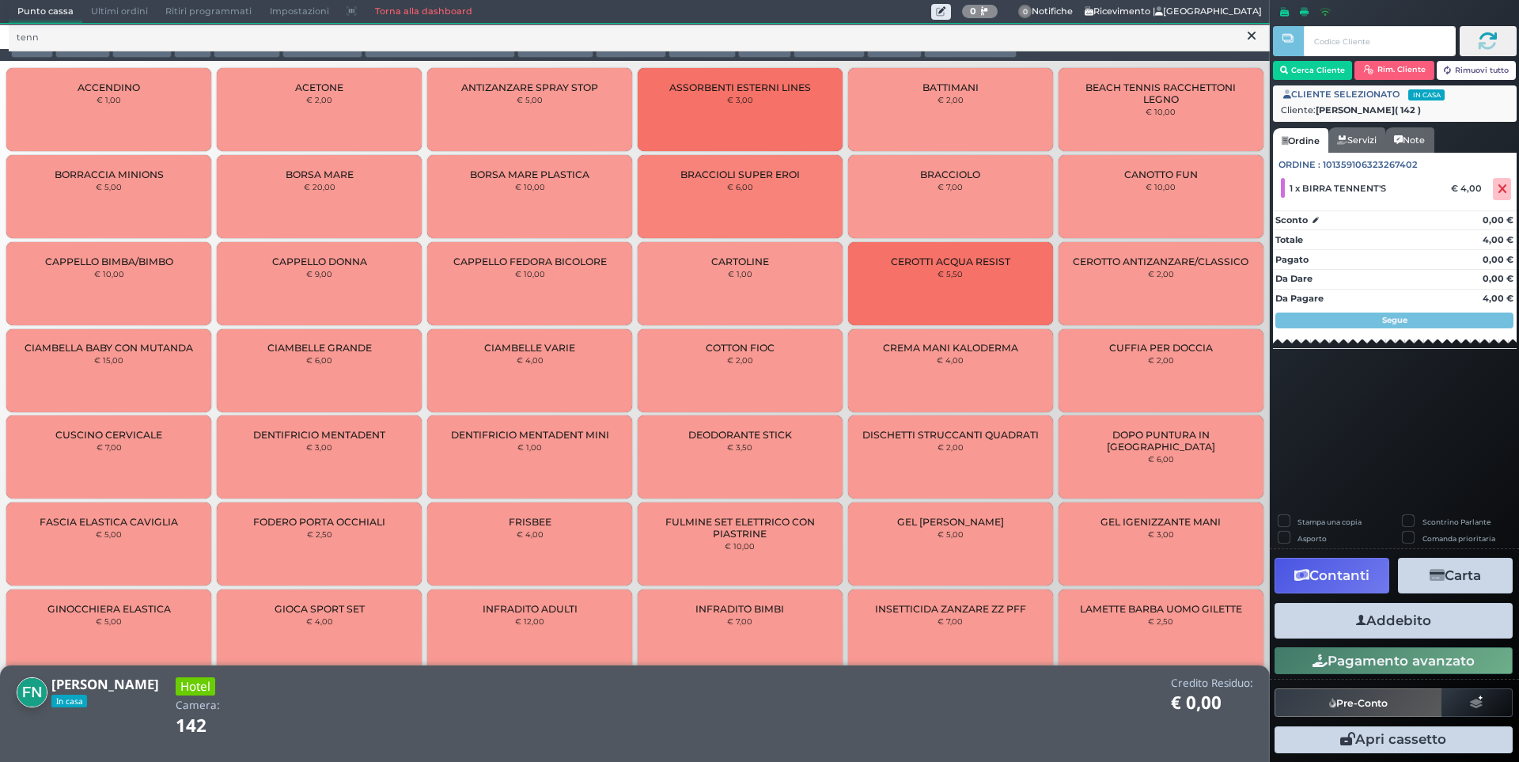
click at [1363, 613] on icon "button" at bounding box center [1361, 620] width 10 height 17
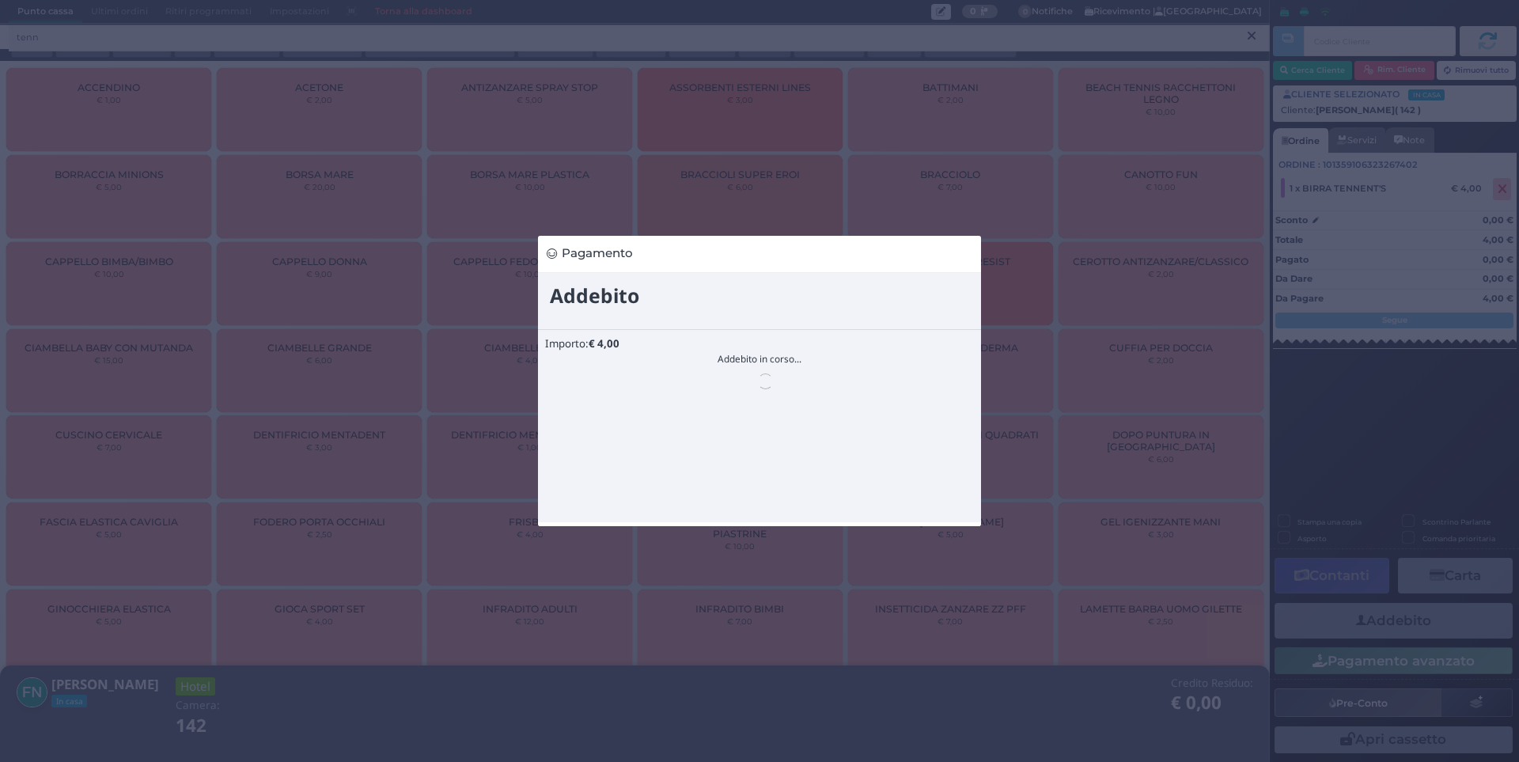
scroll to position [0, 0]
